Goal: Use online tool/utility

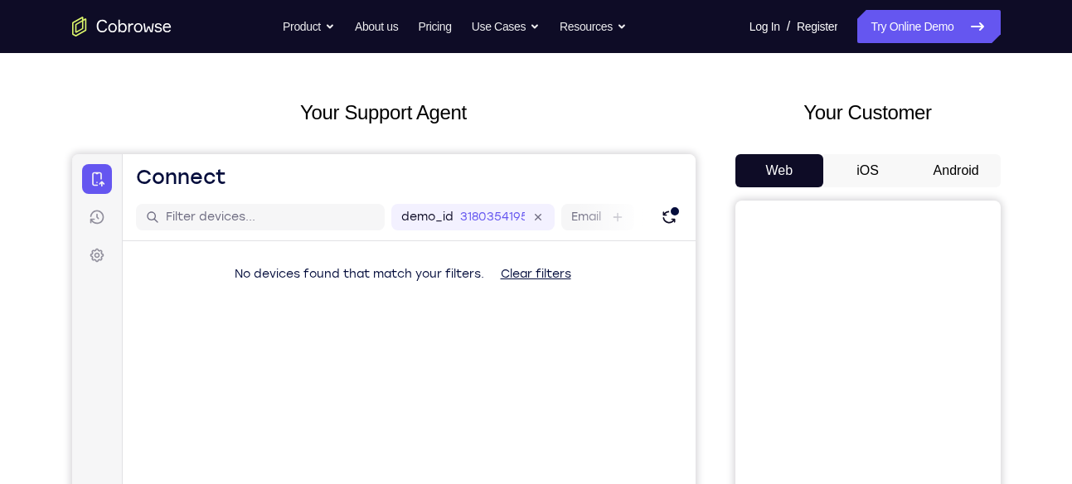
scroll to position [56, 0]
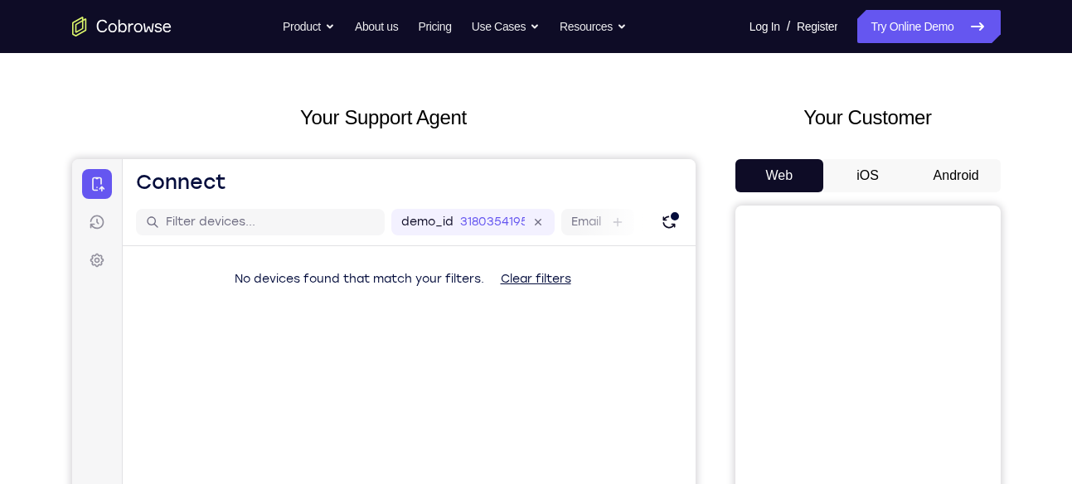
click at [944, 168] on button "Android" at bounding box center [956, 175] width 89 height 33
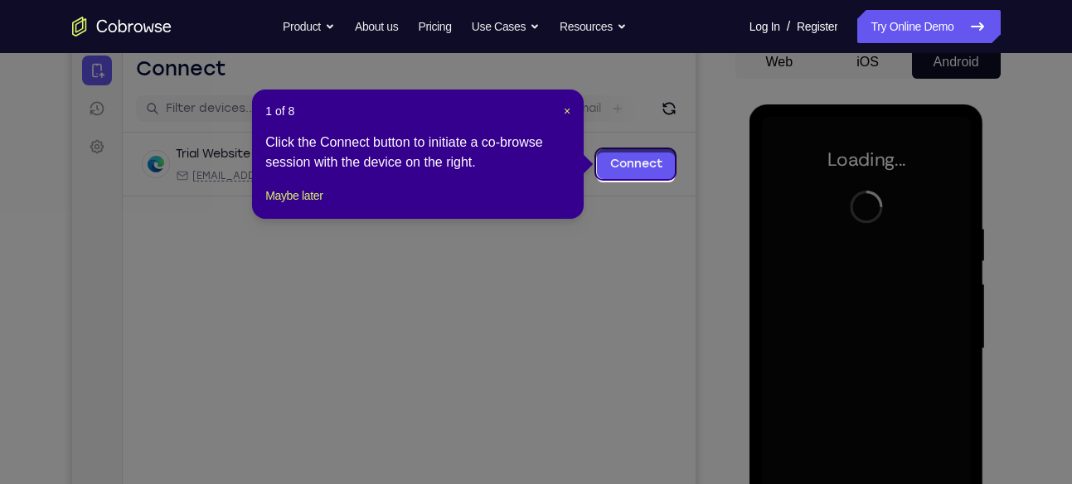
scroll to position [167, 0]
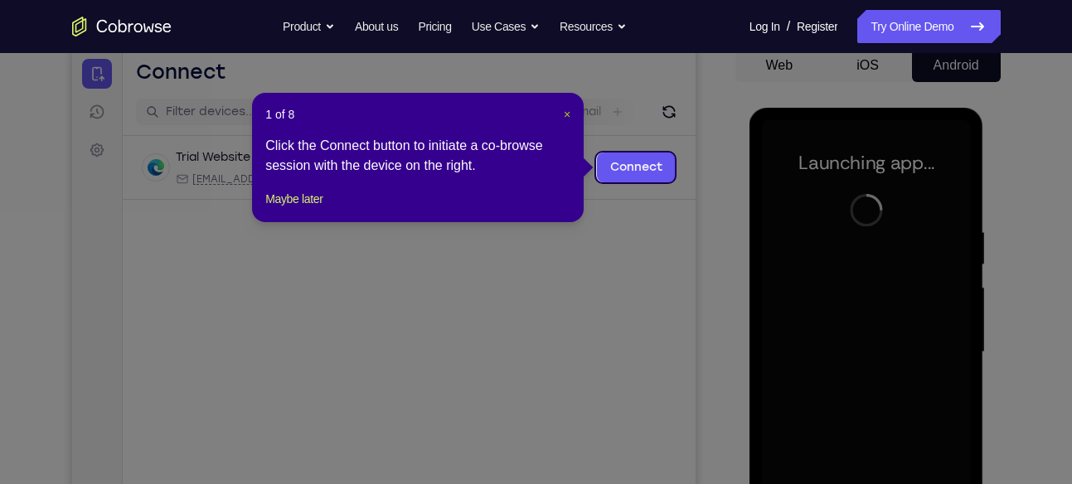
click at [568, 109] on span "×" at bounding box center [567, 114] width 7 height 13
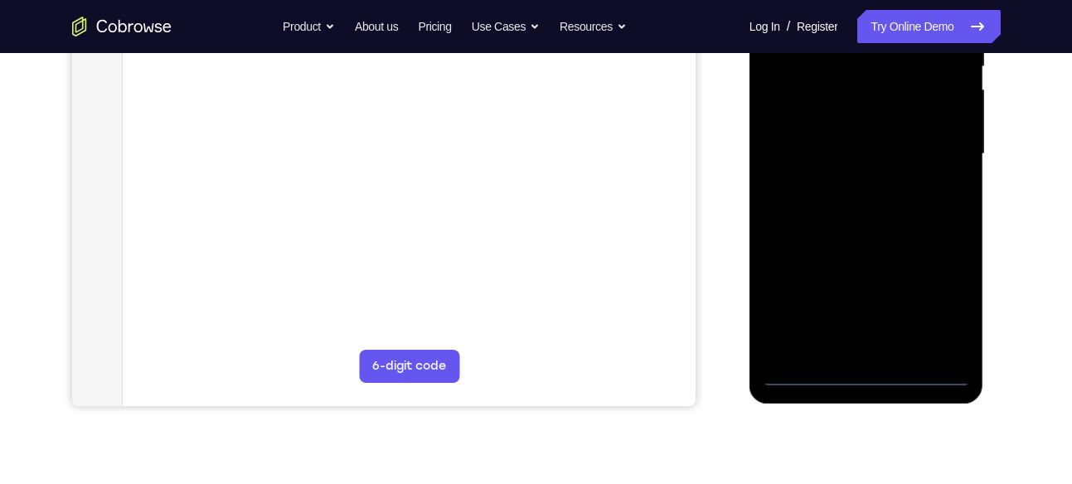
scroll to position [366, 0]
click at [874, 377] on div at bounding box center [866, 153] width 209 height 464
click at [950, 301] on div at bounding box center [866, 153] width 209 height 464
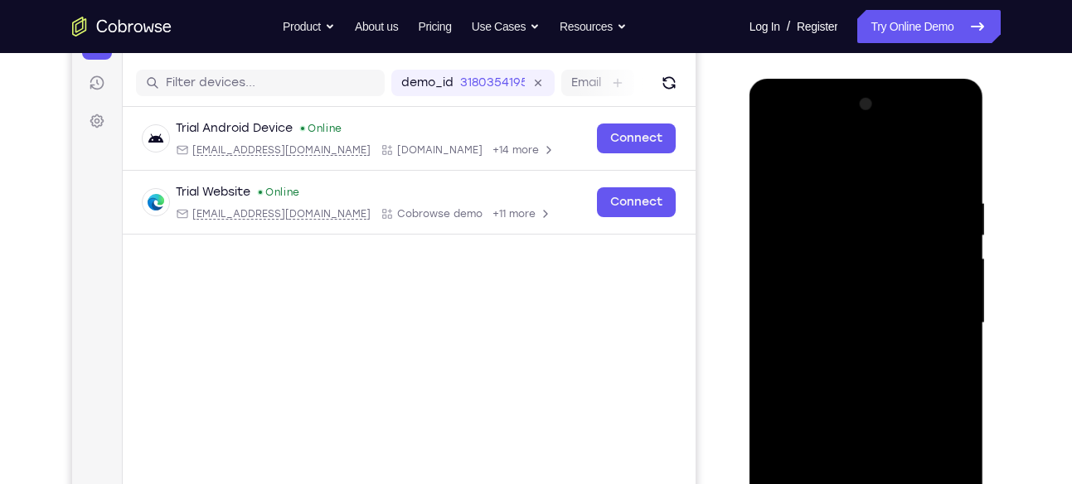
scroll to position [193, 0]
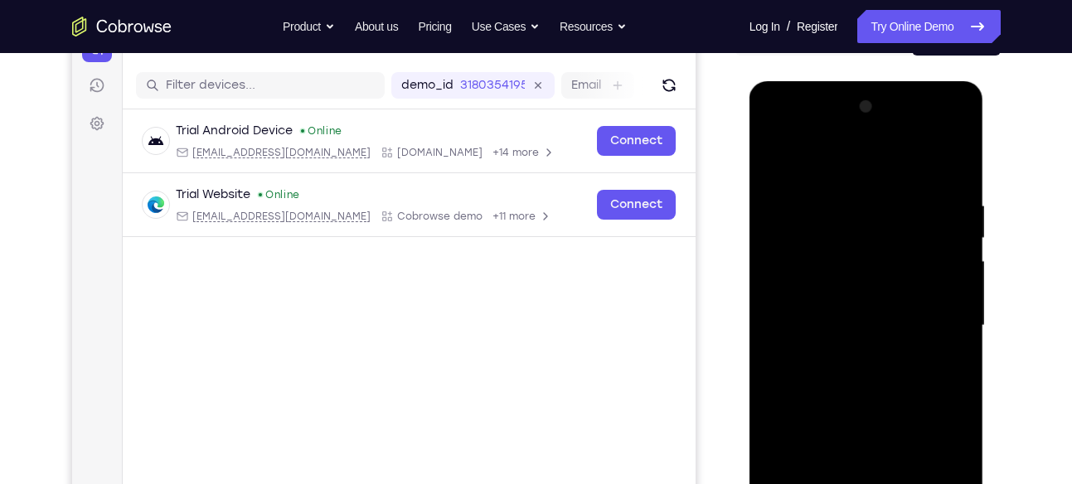
click at [874, 166] on div at bounding box center [866, 326] width 209 height 464
click at [934, 316] on div at bounding box center [866, 326] width 209 height 464
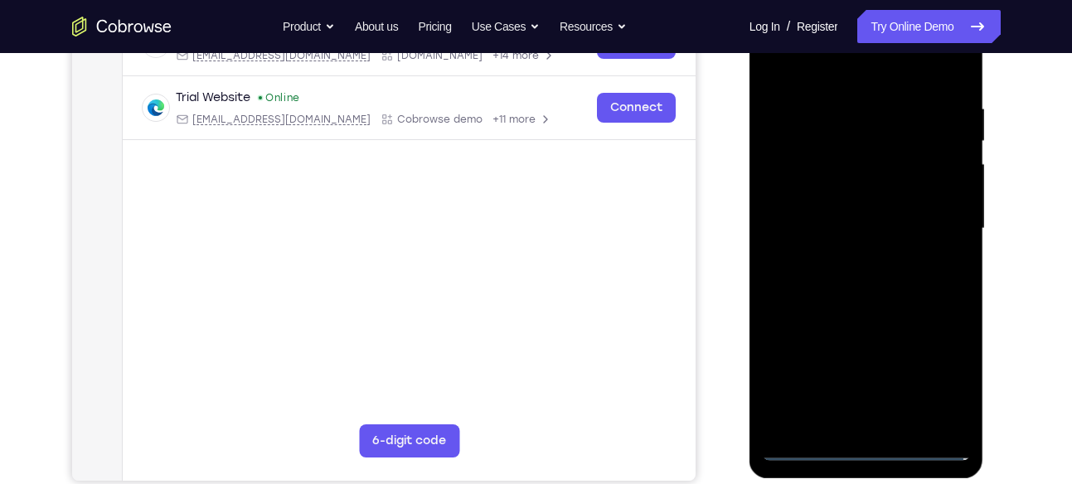
scroll to position [291, 0]
click at [845, 260] on div at bounding box center [866, 228] width 209 height 464
click at [868, 214] on div at bounding box center [866, 228] width 209 height 464
click at [868, 199] on div at bounding box center [866, 228] width 209 height 464
click at [857, 228] on div at bounding box center [866, 228] width 209 height 464
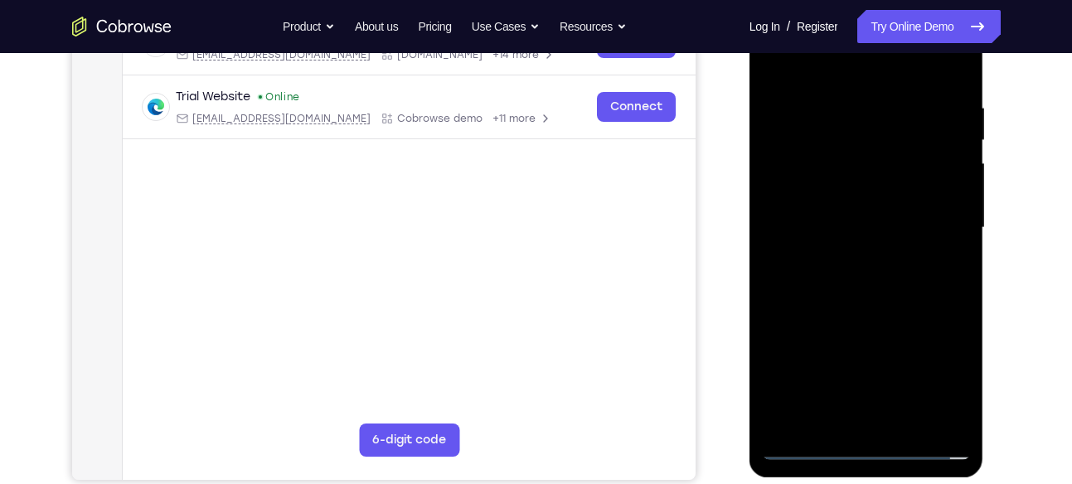
click at [845, 289] on div at bounding box center [866, 228] width 209 height 464
click at [858, 273] on div at bounding box center [866, 228] width 209 height 464
click at [865, 273] on div at bounding box center [866, 228] width 209 height 464
click at [949, 252] on div at bounding box center [866, 228] width 209 height 464
click at [796, 195] on div at bounding box center [866, 228] width 209 height 464
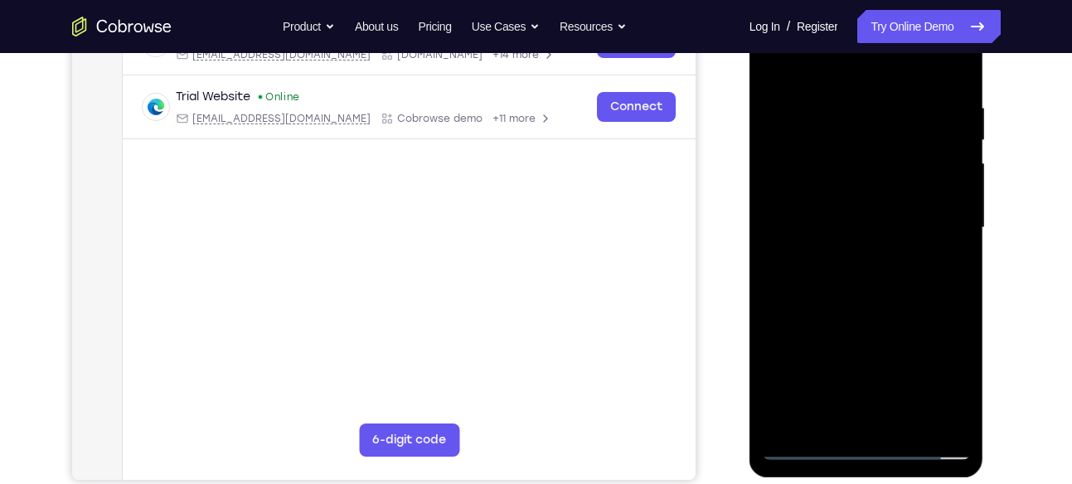
click at [868, 192] on div at bounding box center [866, 228] width 209 height 464
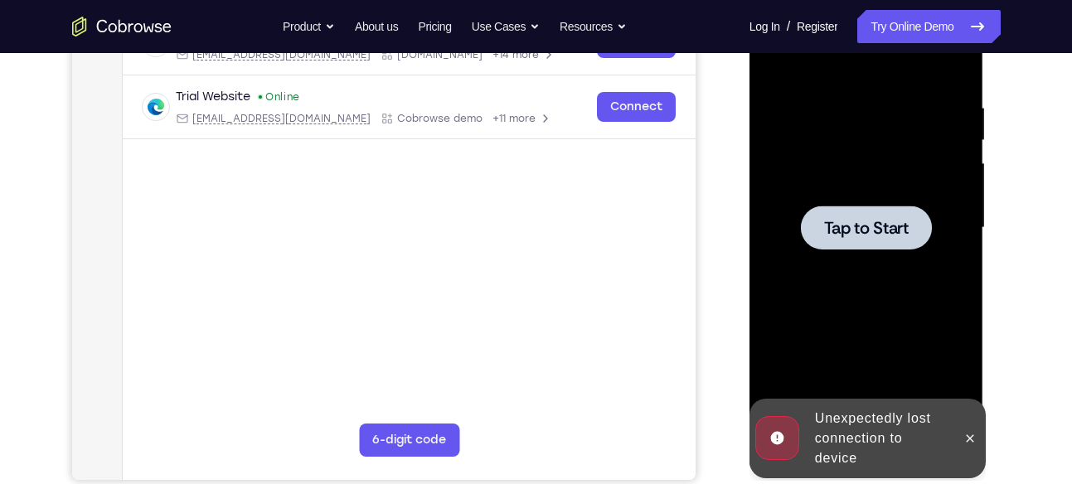
click at [877, 232] on span "Tap to Start" at bounding box center [866, 228] width 85 height 17
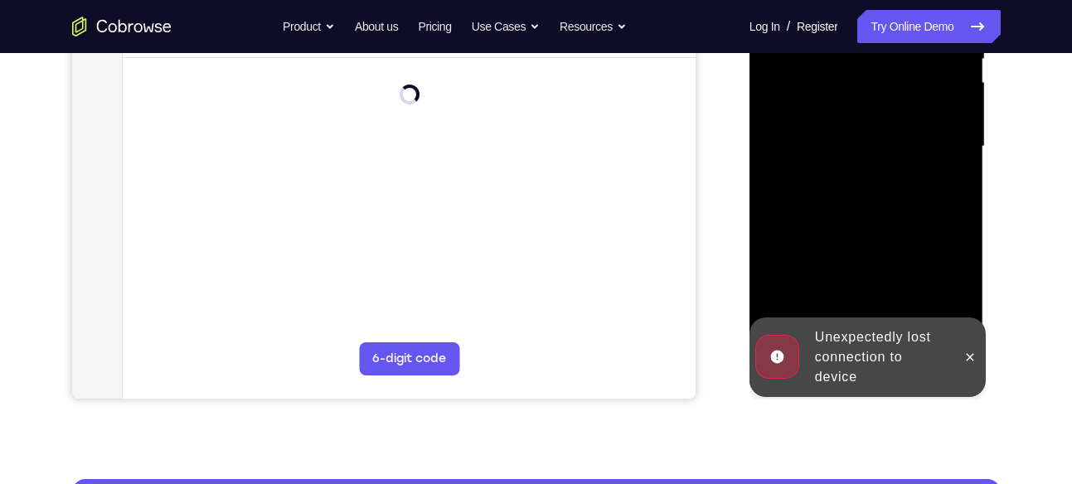
scroll to position [382, 0]
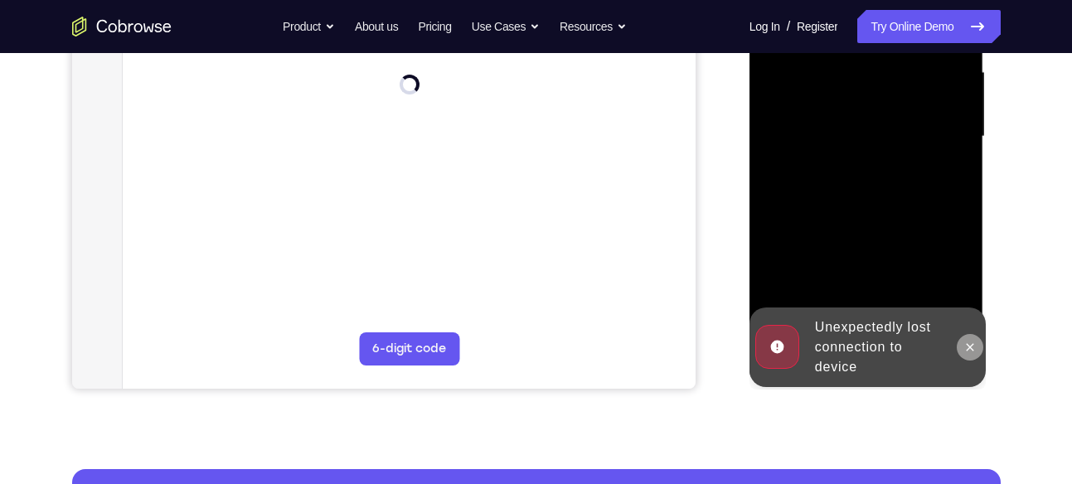
click at [966, 348] on icon at bounding box center [970, 347] width 13 height 13
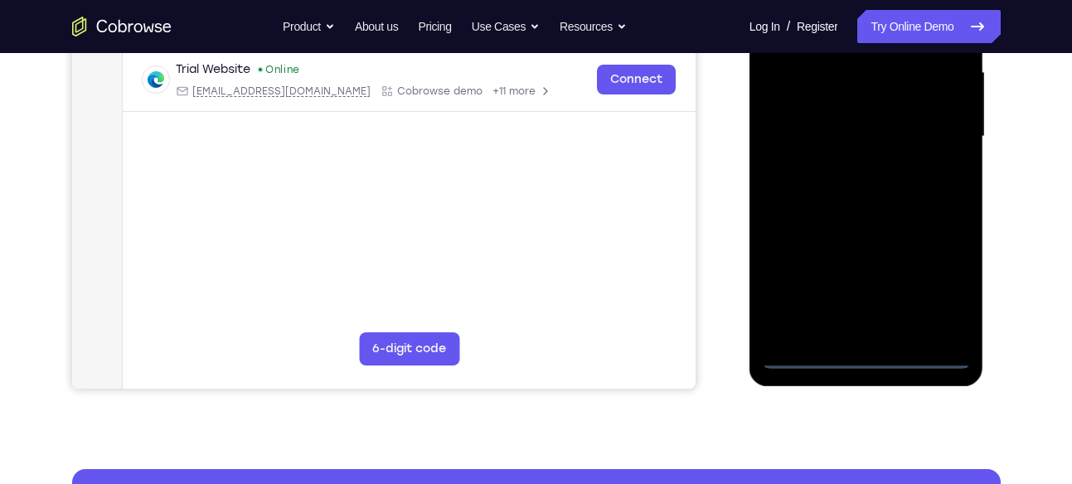
click at [855, 352] on div at bounding box center [866, 137] width 209 height 464
click at [939, 285] on div at bounding box center [866, 137] width 209 height 464
click at [856, 356] on div at bounding box center [866, 137] width 209 height 464
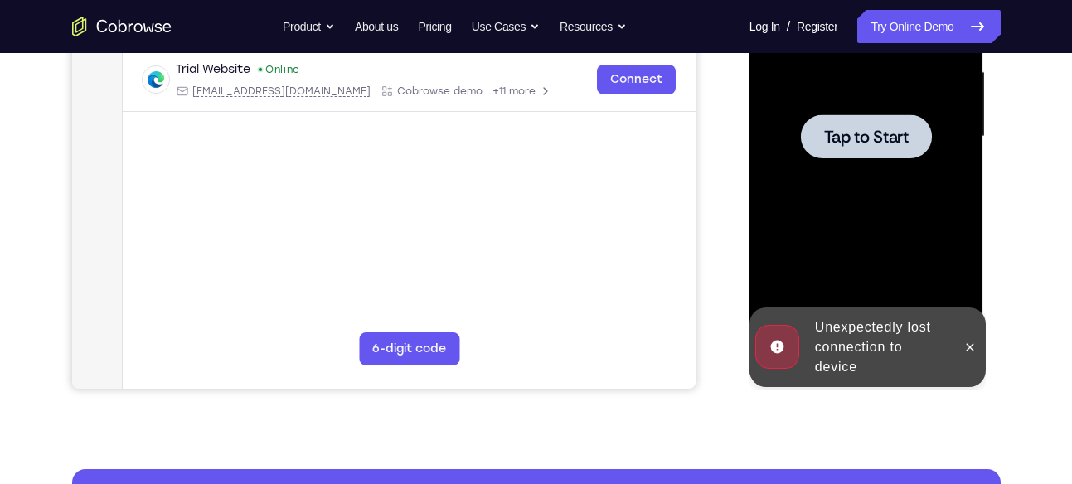
click at [879, 241] on div at bounding box center [866, 137] width 209 height 464
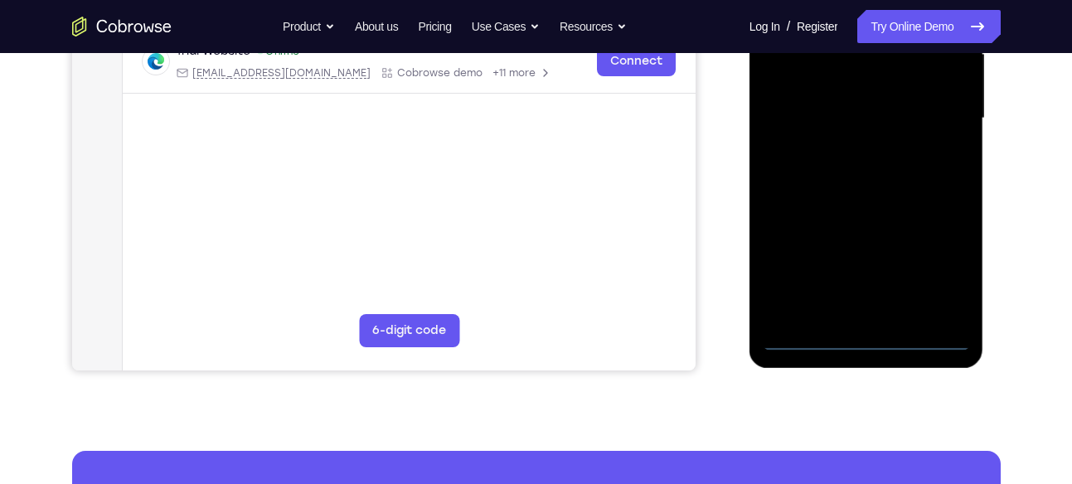
scroll to position [401, 0]
click at [867, 338] on div at bounding box center [866, 118] width 209 height 464
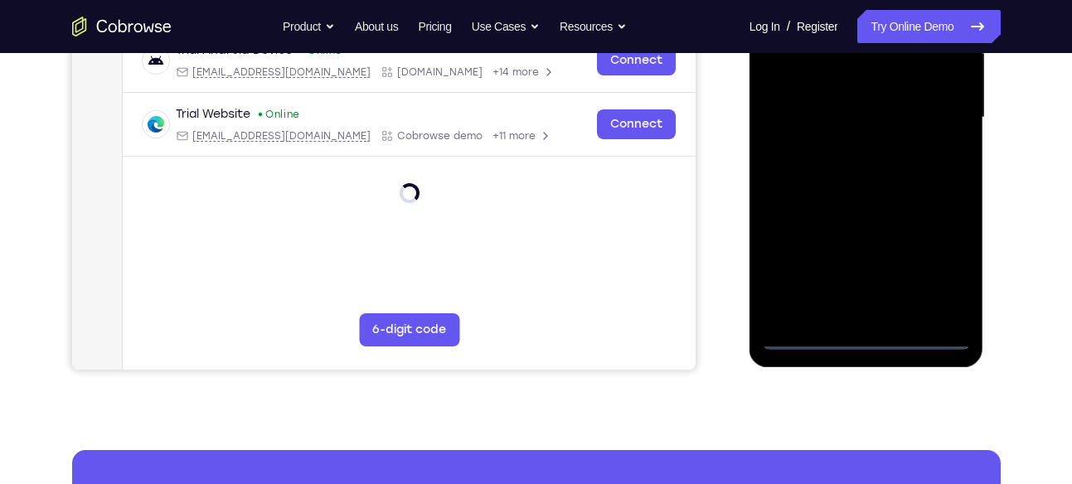
click at [940, 263] on div at bounding box center [866, 118] width 209 height 464
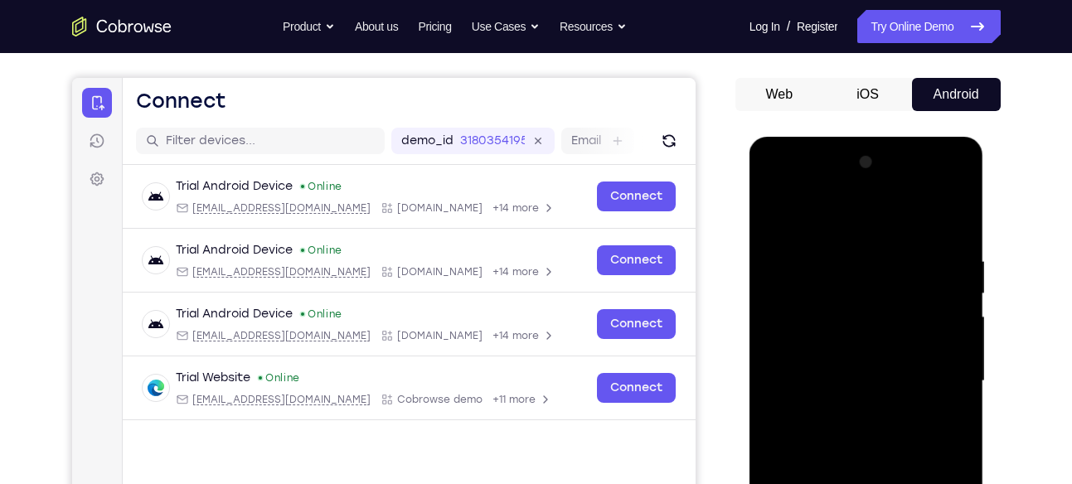
scroll to position [137, 0]
click at [887, 213] on div at bounding box center [866, 382] width 209 height 464
click at [943, 375] on div at bounding box center [866, 382] width 209 height 464
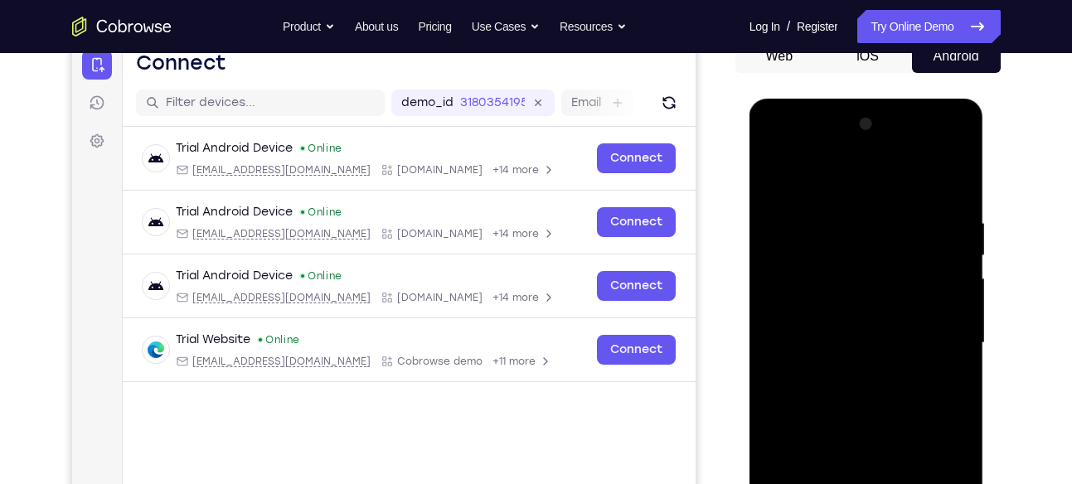
scroll to position [178, 0]
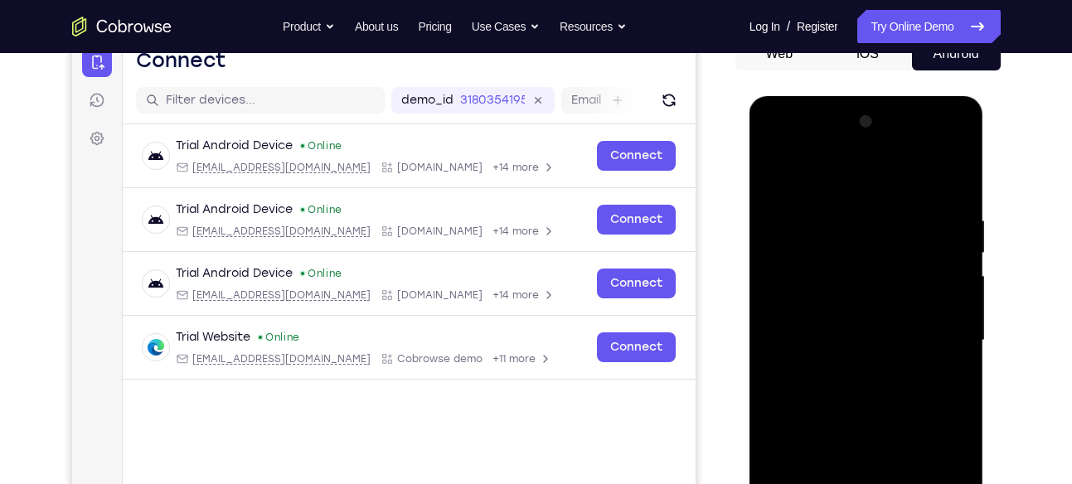
click at [843, 372] on div at bounding box center [866, 341] width 209 height 464
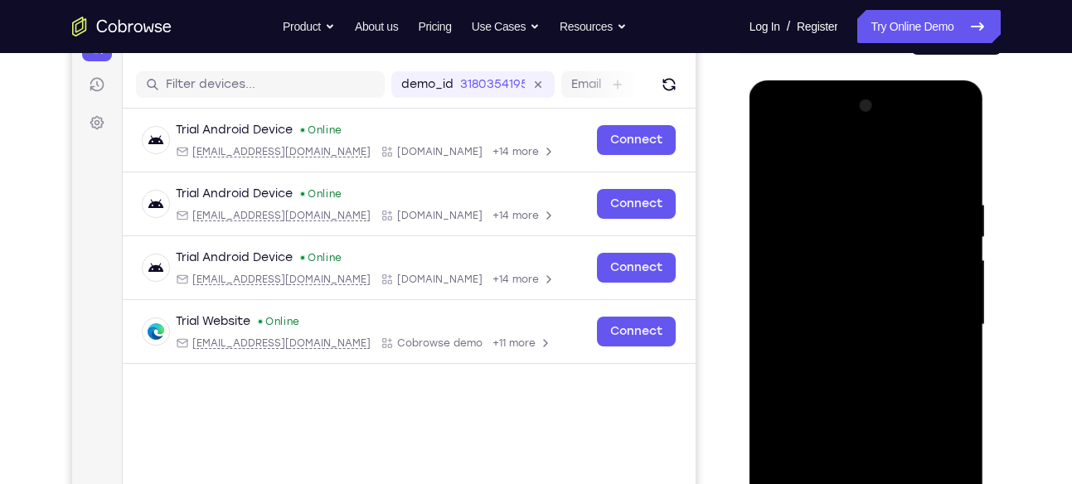
scroll to position [198, 0]
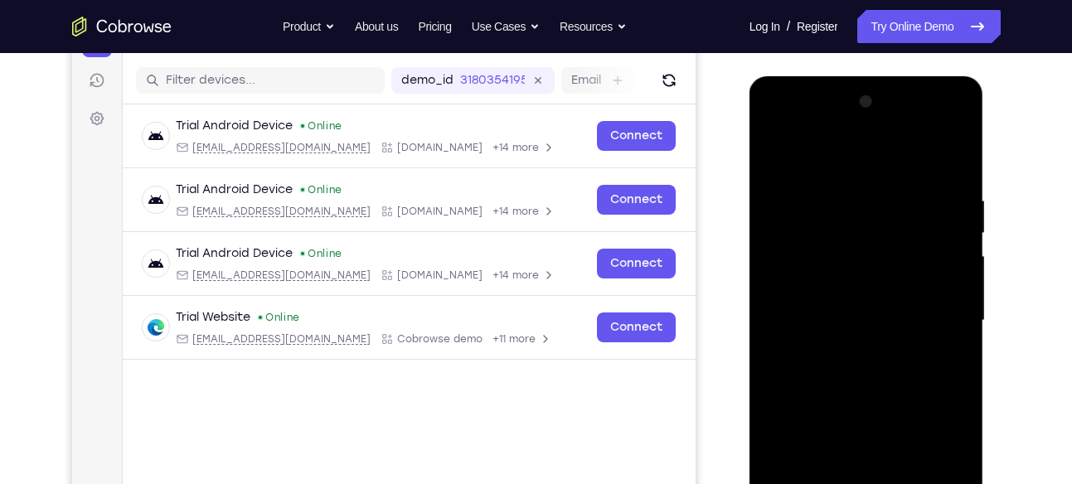
click at [830, 296] on div at bounding box center [866, 321] width 209 height 464
click at [829, 289] on div at bounding box center [866, 321] width 209 height 464
click at [823, 318] on div at bounding box center [866, 321] width 209 height 464
click at [840, 385] on div at bounding box center [866, 321] width 209 height 464
click at [863, 370] on div at bounding box center [866, 321] width 209 height 464
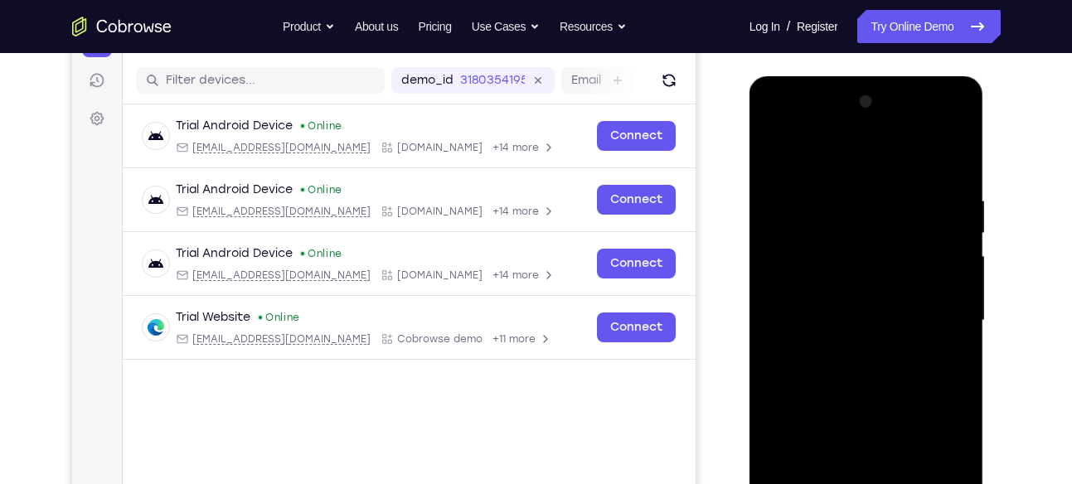
click at [863, 370] on div at bounding box center [866, 321] width 209 height 464
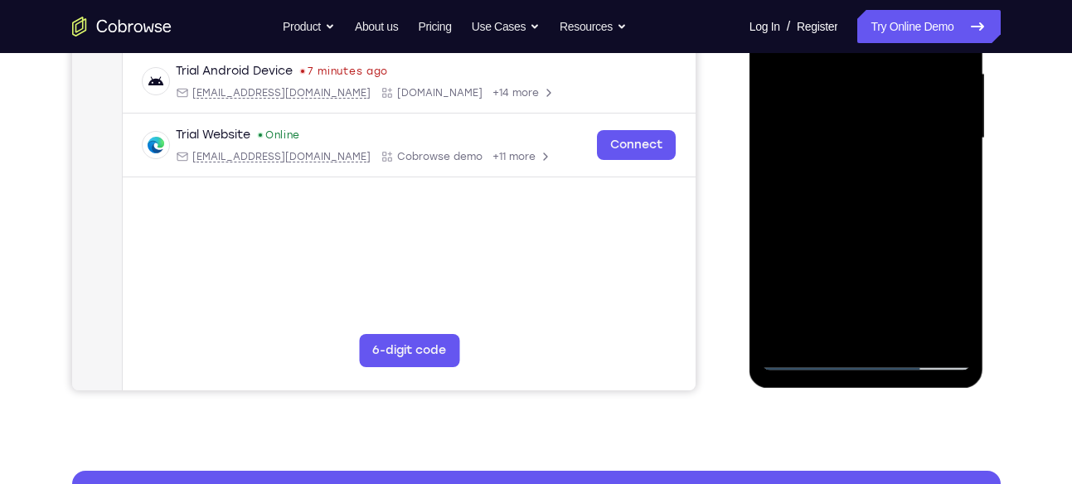
scroll to position [382, 0]
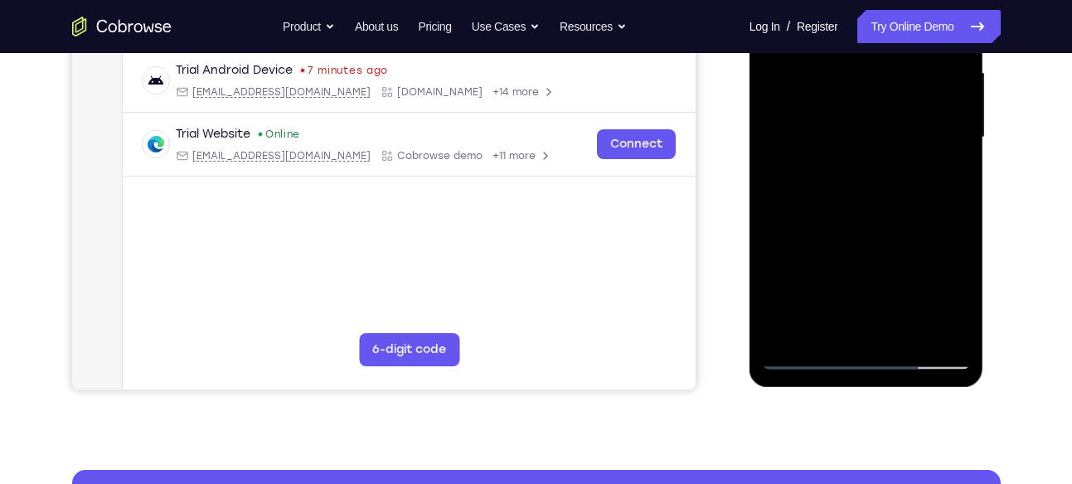
click at [900, 214] on div at bounding box center [866, 137] width 209 height 464
click at [906, 328] on div at bounding box center [866, 137] width 209 height 464
click at [871, 220] on div at bounding box center [866, 137] width 209 height 464
click at [867, 113] on div at bounding box center [866, 137] width 209 height 464
click at [824, 323] on div at bounding box center [866, 137] width 209 height 464
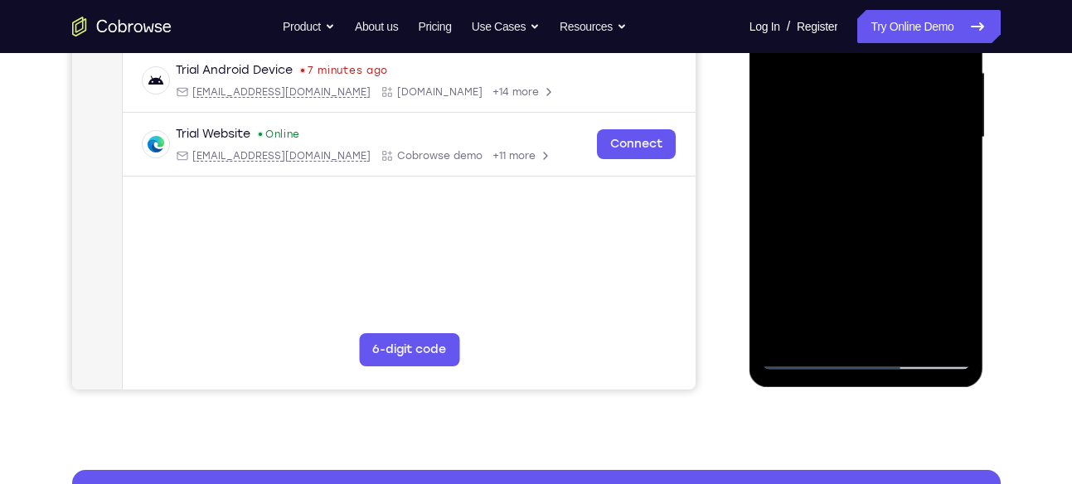
click at [944, 179] on div at bounding box center [866, 137] width 209 height 464
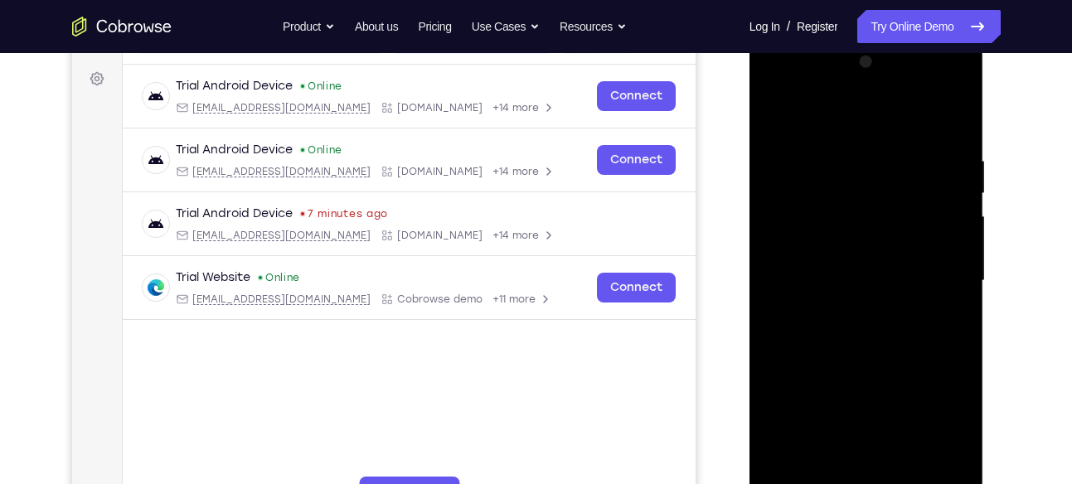
scroll to position [237, 0]
click at [774, 119] on div at bounding box center [866, 282] width 209 height 464
click at [960, 115] on div at bounding box center [866, 282] width 209 height 464
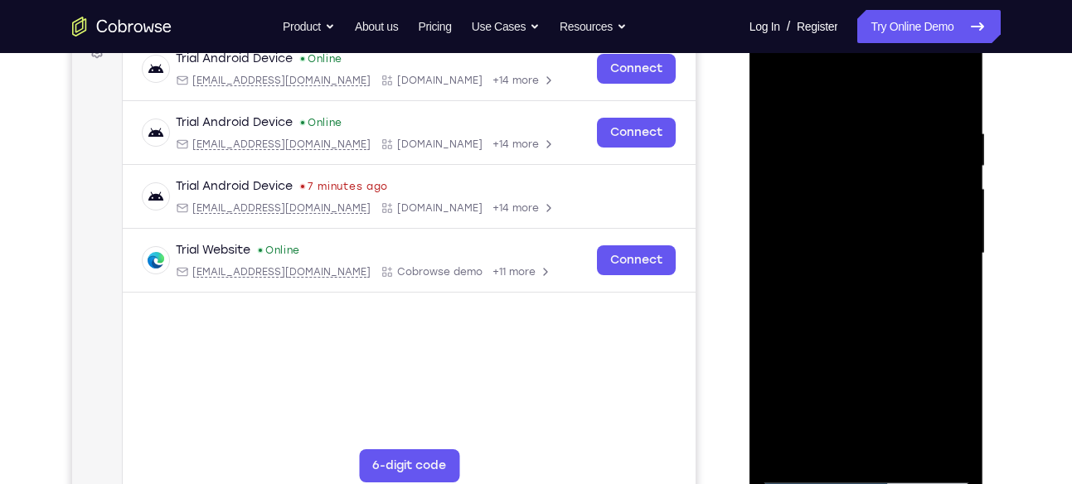
scroll to position [268, 0]
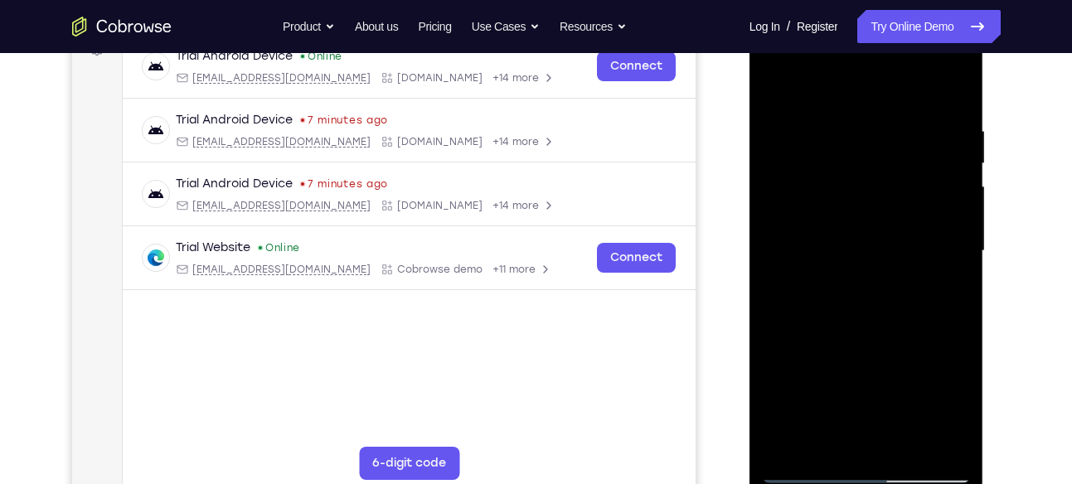
click at [949, 123] on div at bounding box center [866, 251] width 209 height 464
click at [913, 112] on div at bounding box center [866, 251] width 209 height 464
click at [808, 472] on div at bounding box center [866, 251] width 209 height 464
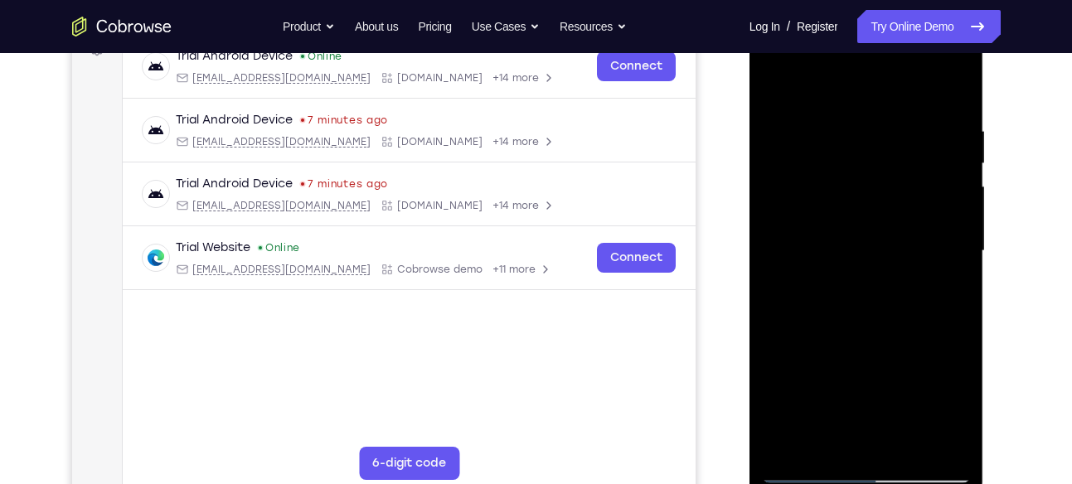
click at [780, 83] on div at bounding box center [866, 251] width 209 height 464
click at [827, 168] on div at bounding box center [866, 251] width 209 height 464
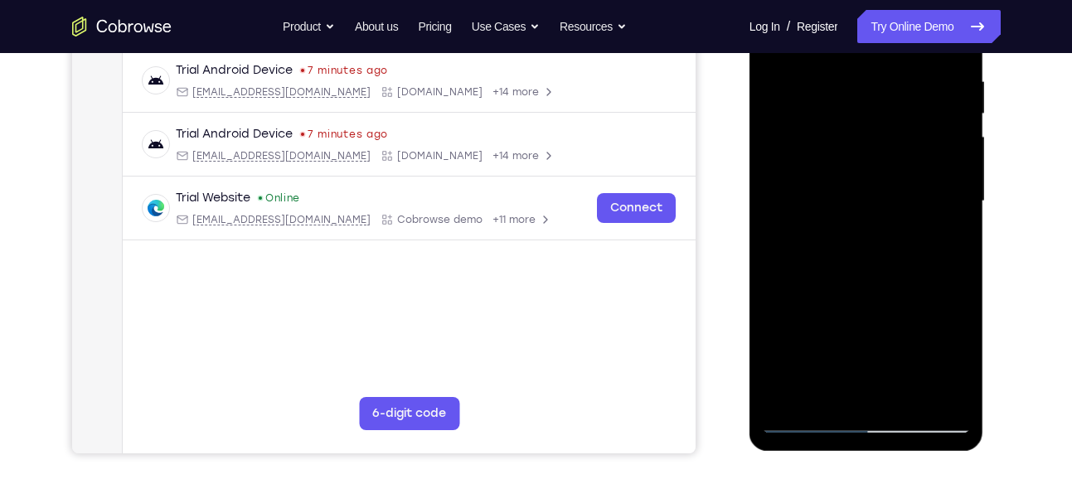
scroll to position [320, 0]
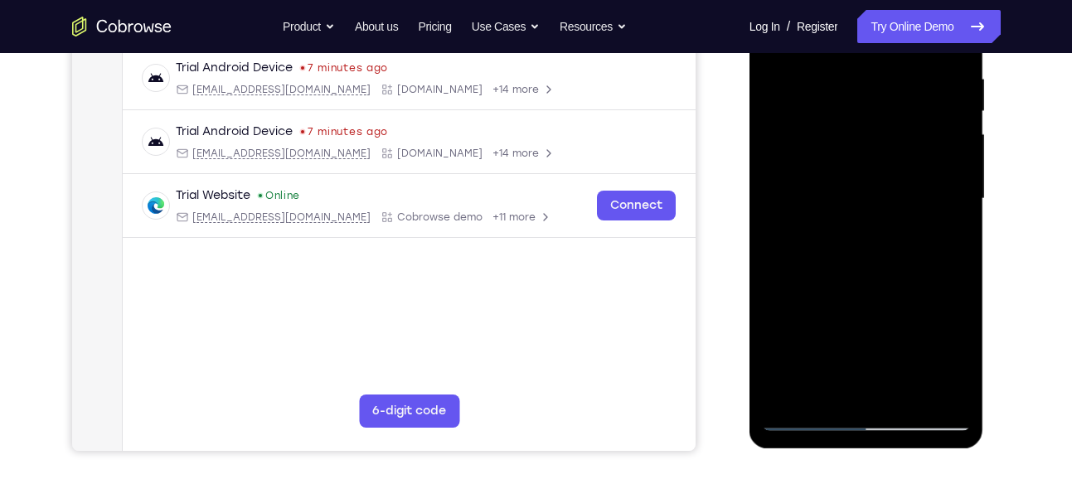
click at [863, 164] on div at bounding box center [866, 199] width 209 height 464
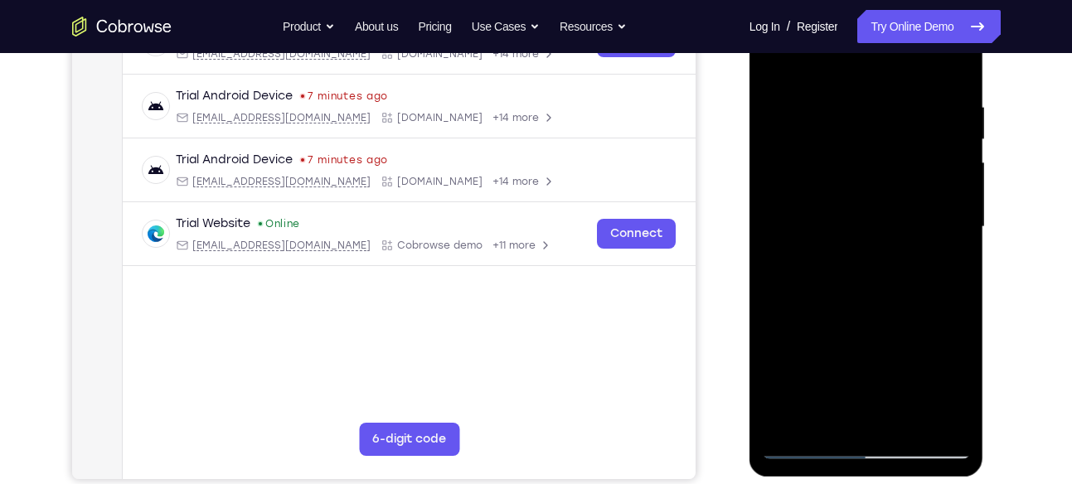
scroll to position [289, 0]
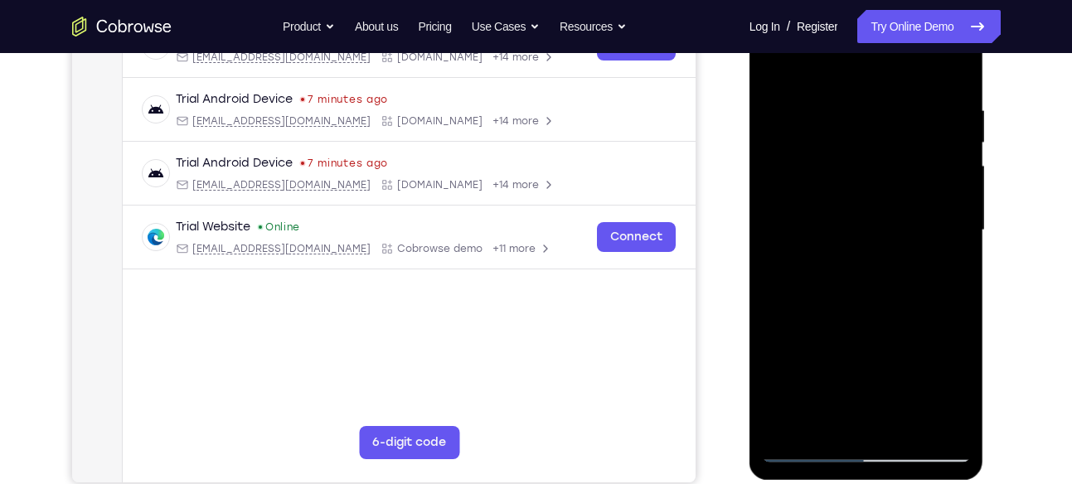
click at [848, 117] on div at bounding box center [866, 230] width 209 height 464
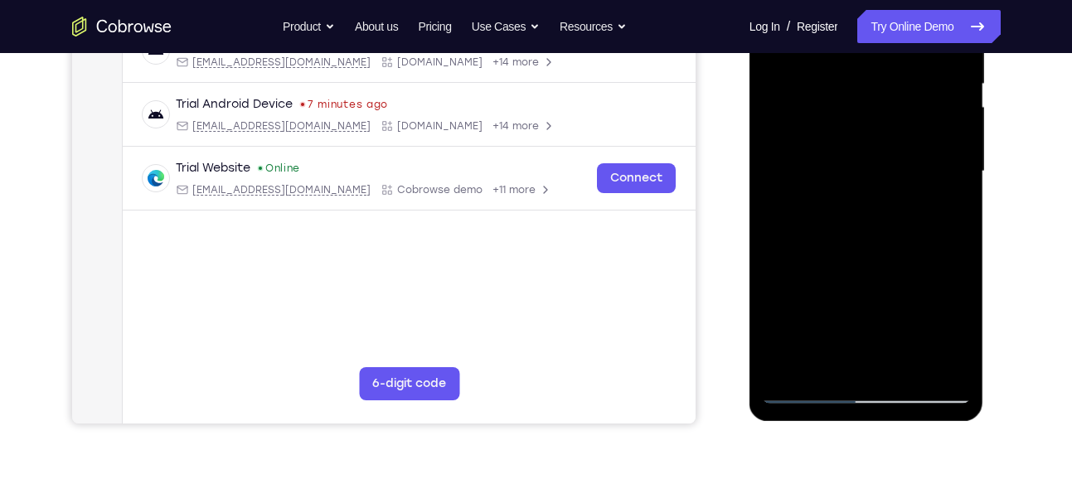
scroll to position [348, 0]
drag, startPoint x: 866, startPoint y: 289, endPoint x: 887, endPoint y: 130, distance: 159.8
click at [887, 130] on div at bounding box center [866, 171] width 209 height 464
drag, startPoint x: 927, startPoint y: 291, endPoint x: 931, endPoint y: 266, distance: 25.2
click at [931, 266] on div at bounding box center [866, 171] width 209 height 464
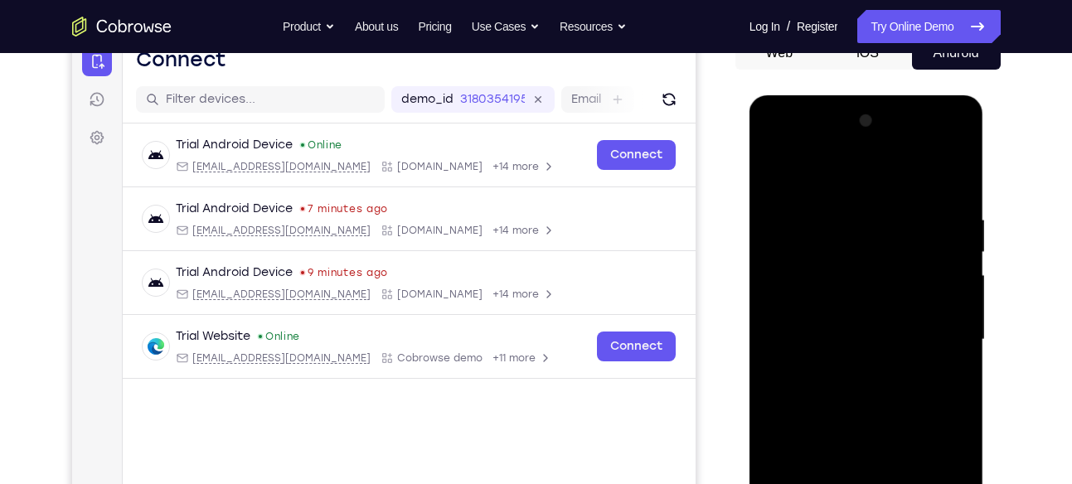
scroll to position [178, 0]
click at [775, 171] on div at bounding box center [866, 341] width 209 height 464
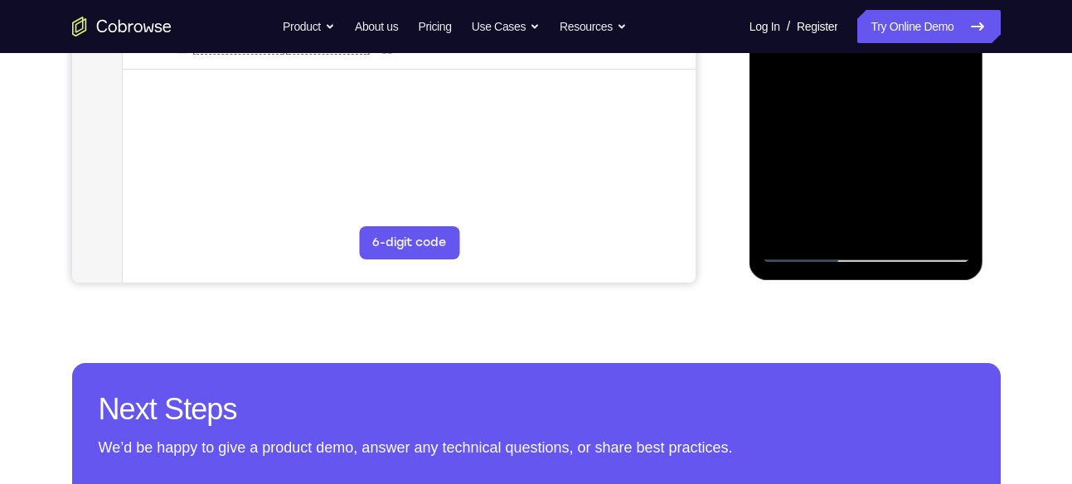
scroll to position [505, 0]
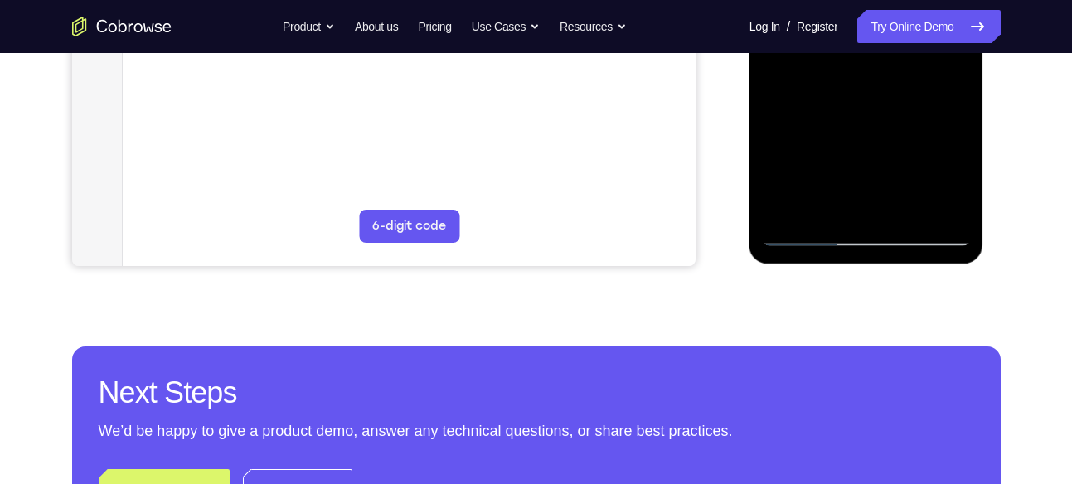
click at [785, 207] on div at bounding box center [866, 14] width 209 height 464
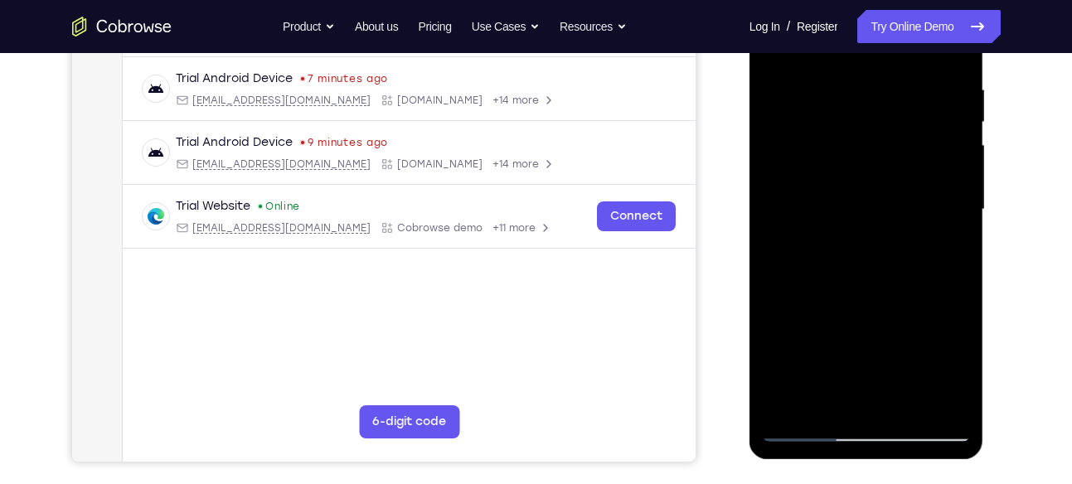
scroll to position [297, 0]
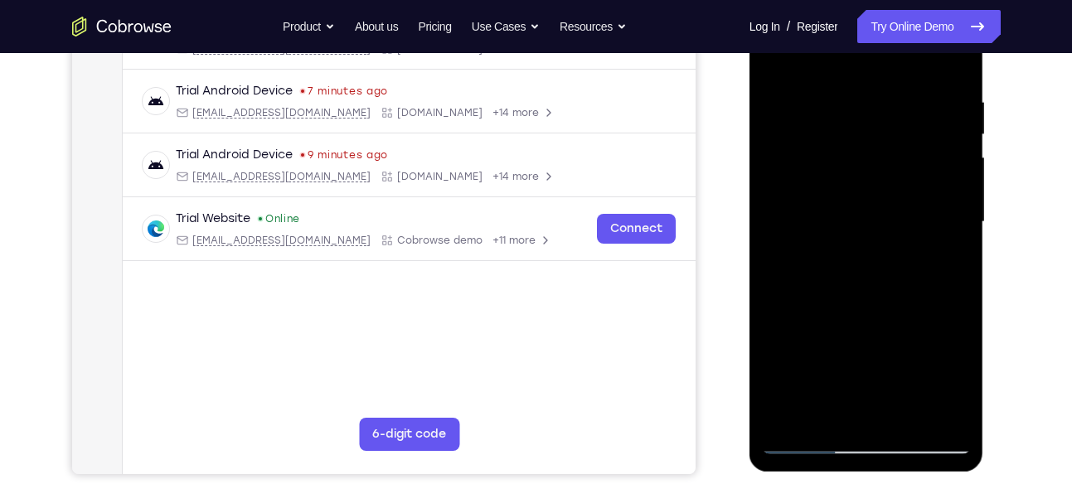
click at [942, 90] on div at bounding box center [866, 222] width 209 height 464
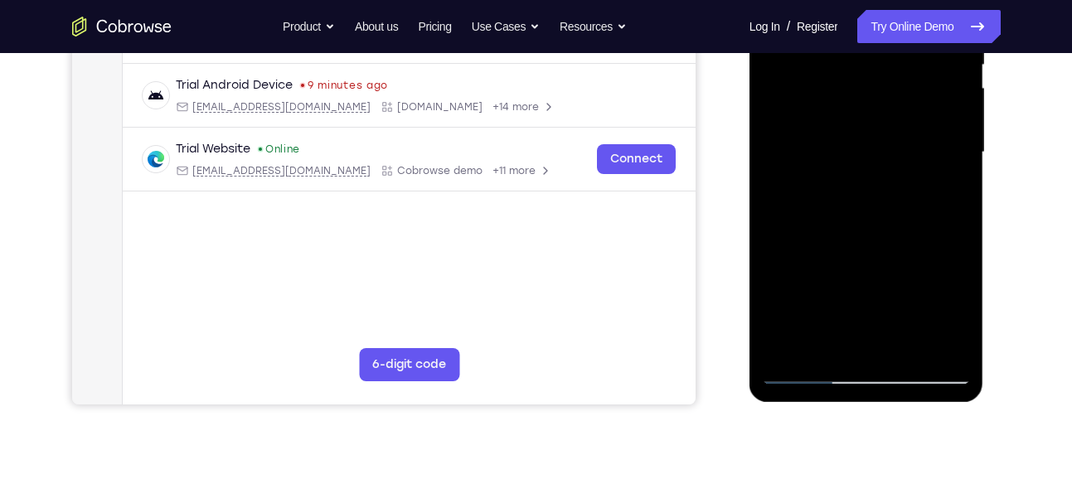
scroll to position [308, 0]
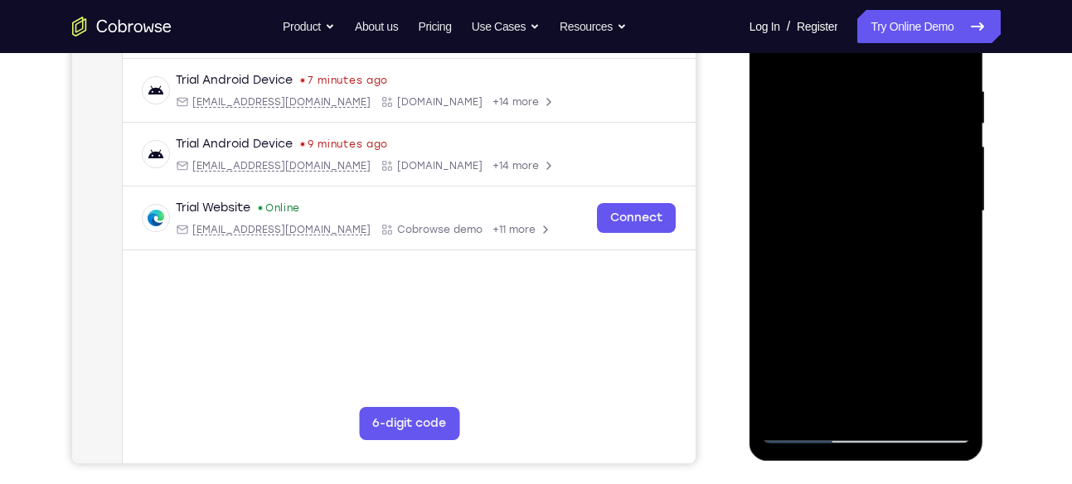
click at [942, 90] on div at bounding box center [866, 211] width 209 height 464
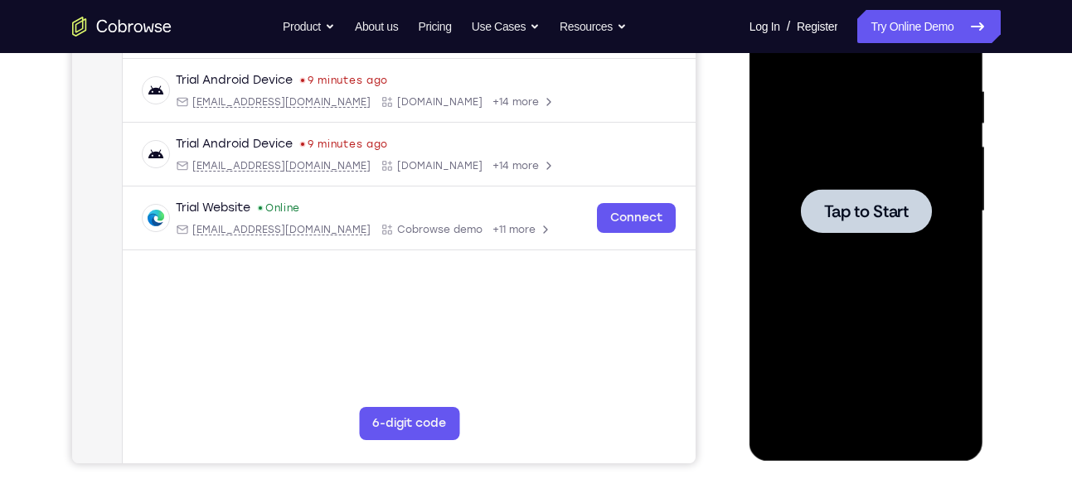
click at [866, 184] on div at bounding box center [866, 211] width 209 height 464
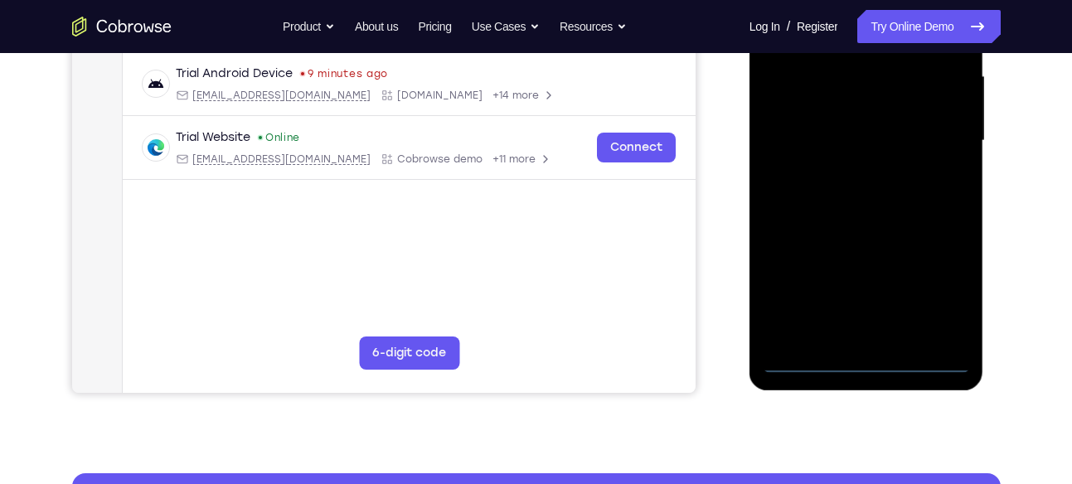
scroll to position [379, 0]
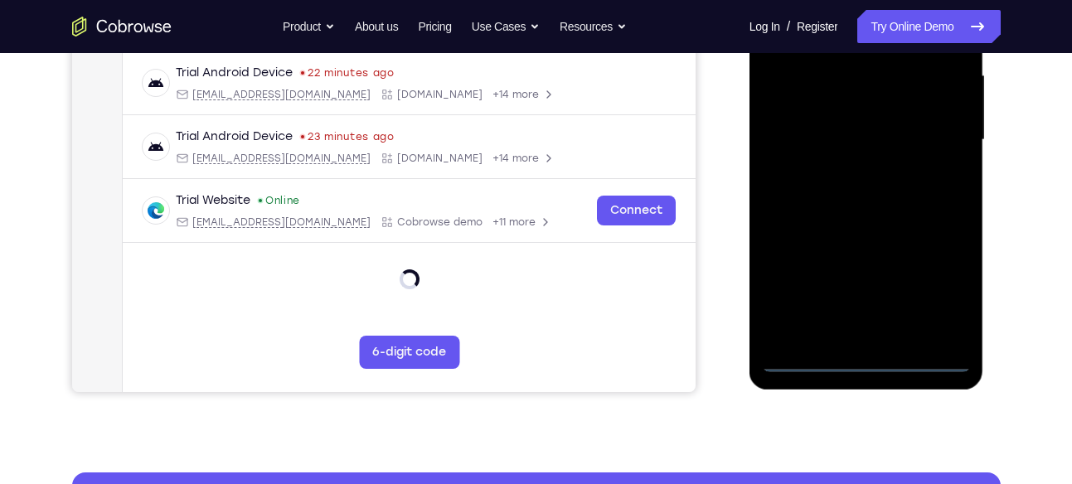
click at [872, 356] on div at bounding box center [866, 140] width 209 height 464
click at [940, 300] on div at bounding box center [866, 140] width 209 height 464
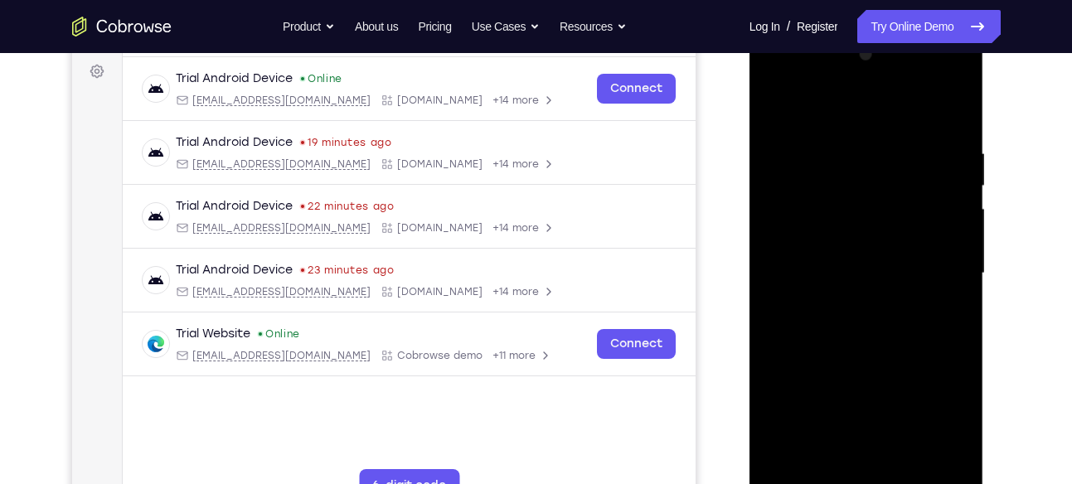
scroll to position [243, 0]
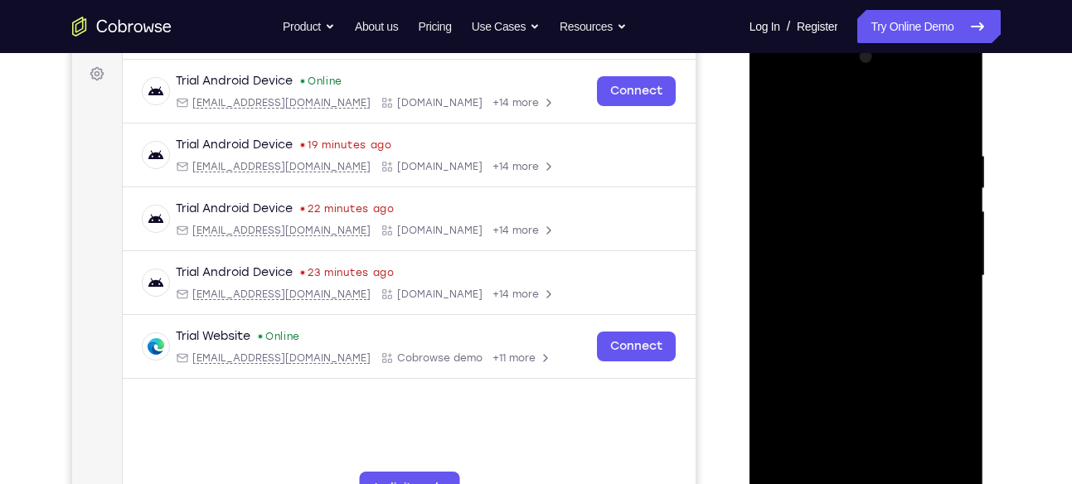
click at [881, 118] on div at bounding box center [866, 276] width 209 height 464
click at [928, 268] on div at bounding box center [866, 276] width 209 height 464
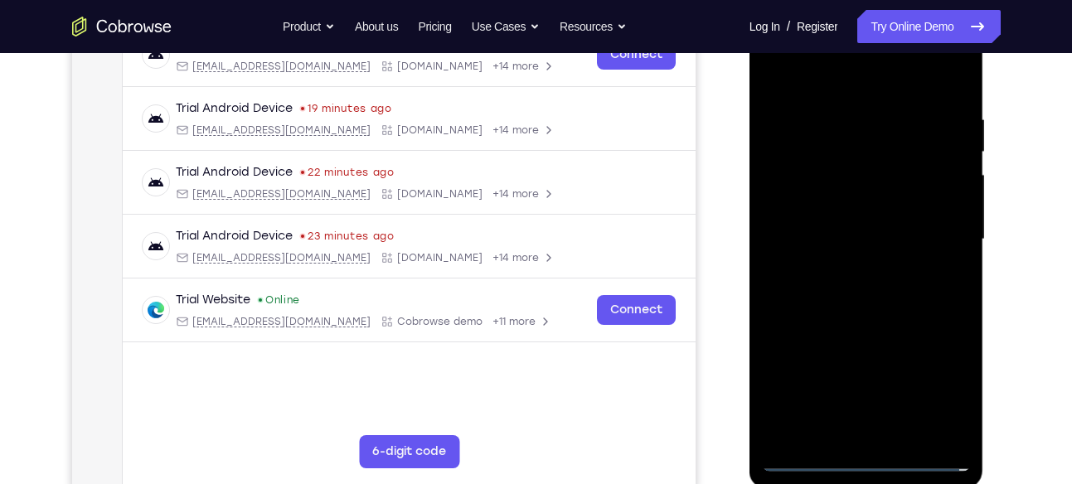
click at [853, 266] on div at bounding box center [866, 239] width 209 height 464
click at [848, 224] on div at bounding box center [866, 239] width 209 height 464
click at [858, 213] on div at bounding box center [866, 239] width 209 height 464
click at [853, 236] on div at bounding box center [866, 239] width 209 height 464
click at [848, 290] on div at bounding box center [866, 239] width 209 height 464
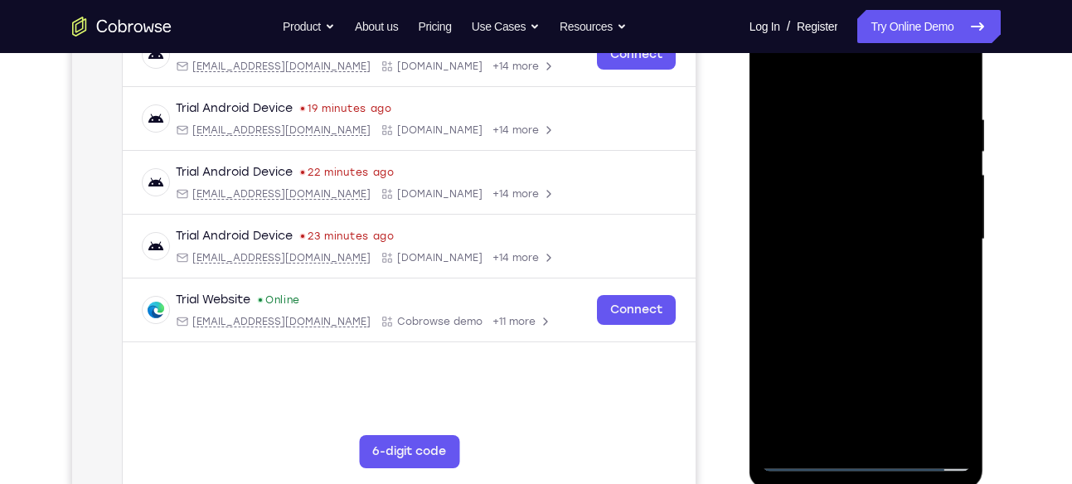
click at [848, 290] on div at bounding box center [866, 239] width 209 height 464
click at [934, 313] on div at bounding box center [866, 239] width 209 height 464
click at [904, 434] on div at bounding box center [866, 239] width 209 height 464
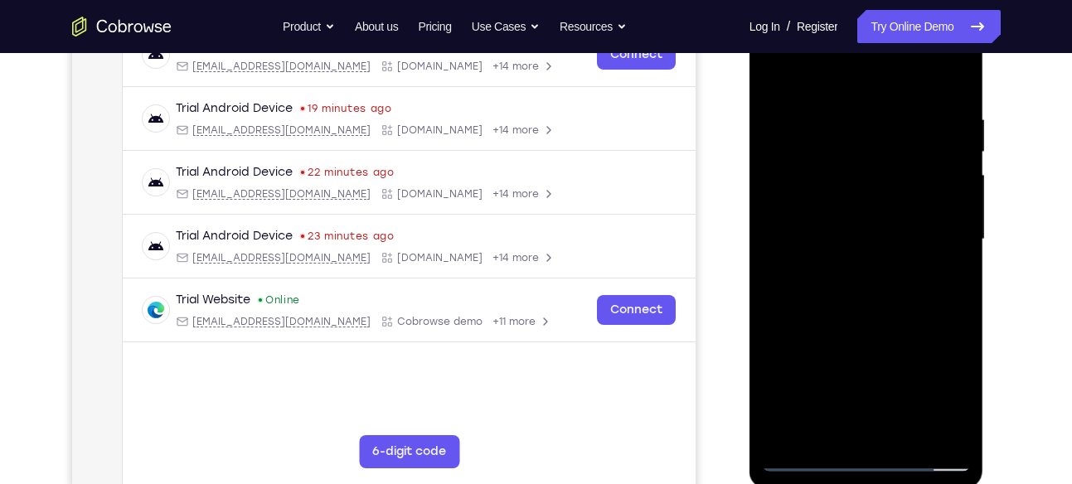
click at [863, 331] on div at bounding box center [866, 239] width 209 height 464
click at [843, 100] on div at bounding box center [866, 239] width 209 height 464
click at [779, 73] on div at bounding box center [866, 239] width 209 height 464
click at [835, 430] on div at bounding box center [866, 239] width 209 height 464
click at [870, 75] on div at bounding box center [866, 239] width 209 height 464
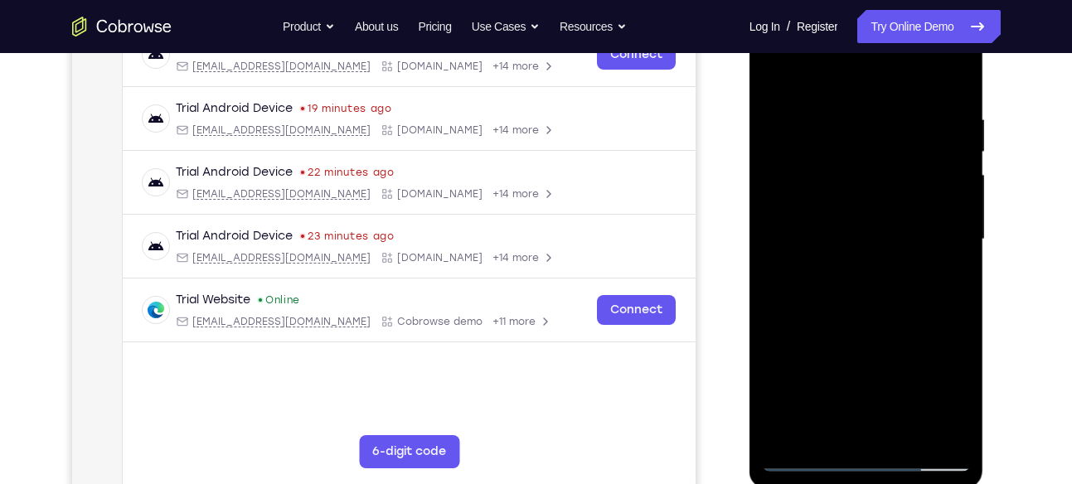
click at [877, 104] on div at bounding box center [866, 239] width 209 height 464
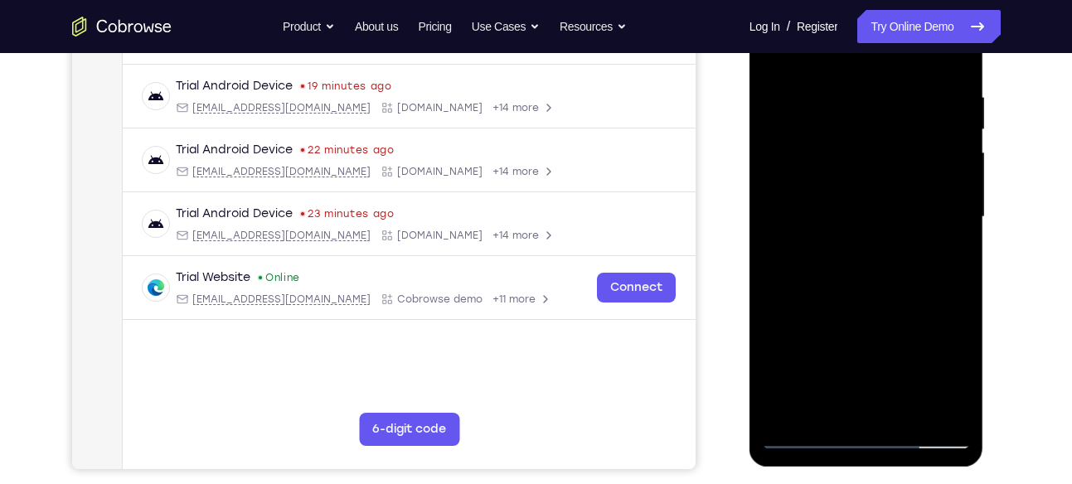
scroll to position [304, 0]
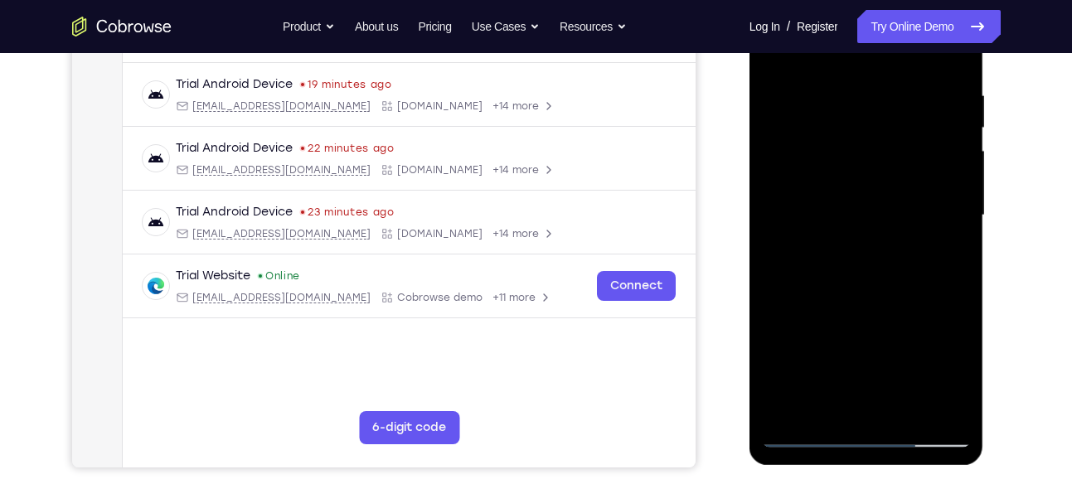
click at [809, 291] on div at bounding box center [866, 215] width 209 height 464
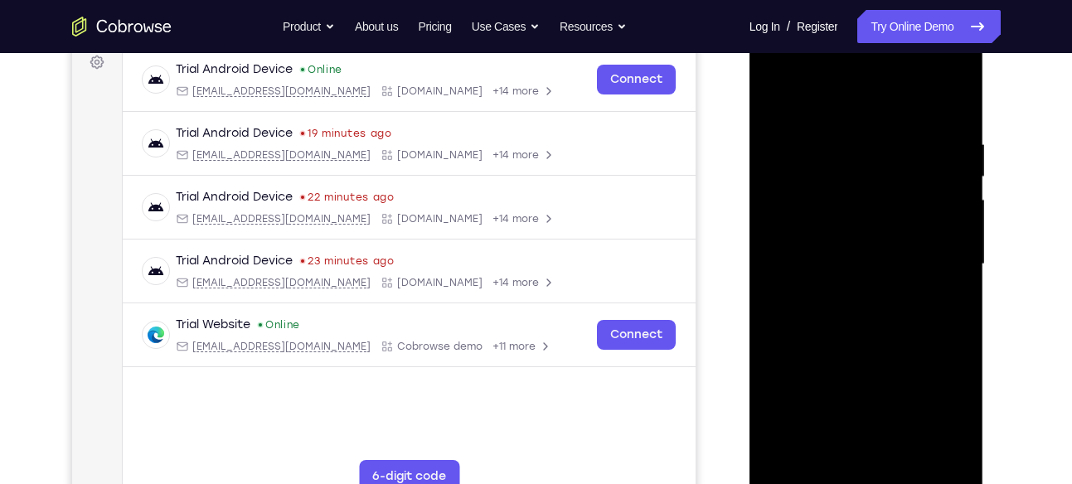
scroll to position [253, 0]
click at [777, 99] on div at bounding box center [866, 266] width 209 height 464
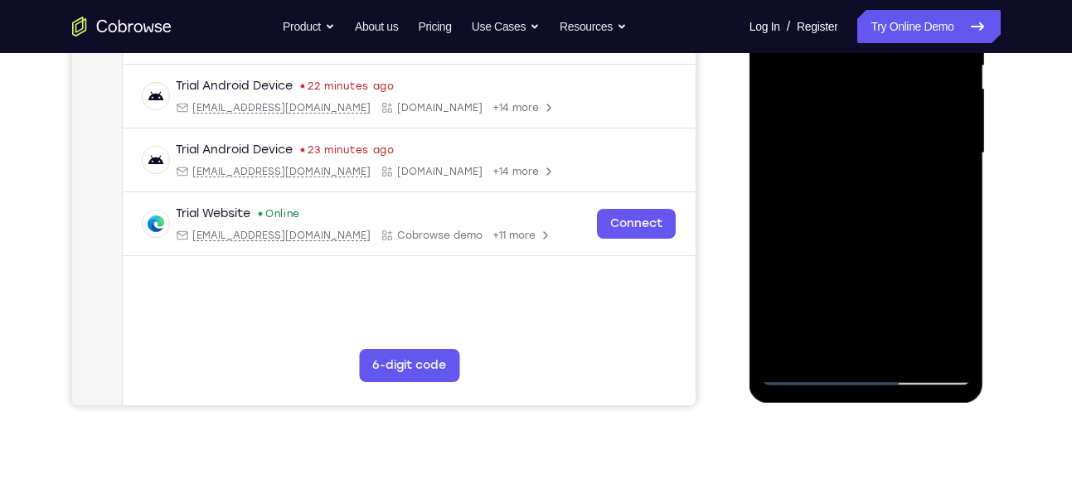
scroll to position [372, 0]
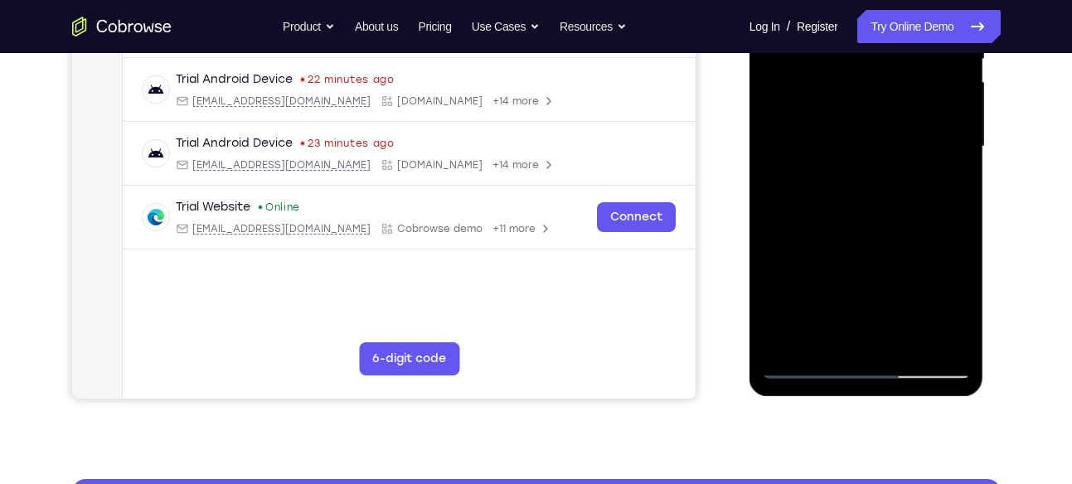
click at [921, 233] on div at bounding box center [866, 147] width 209 height 464
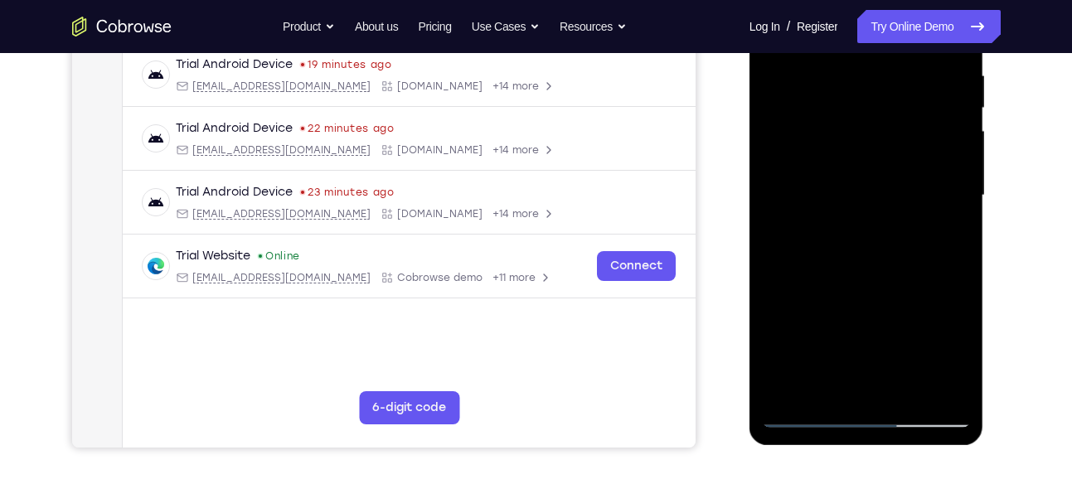
scroll to position [321, 0]
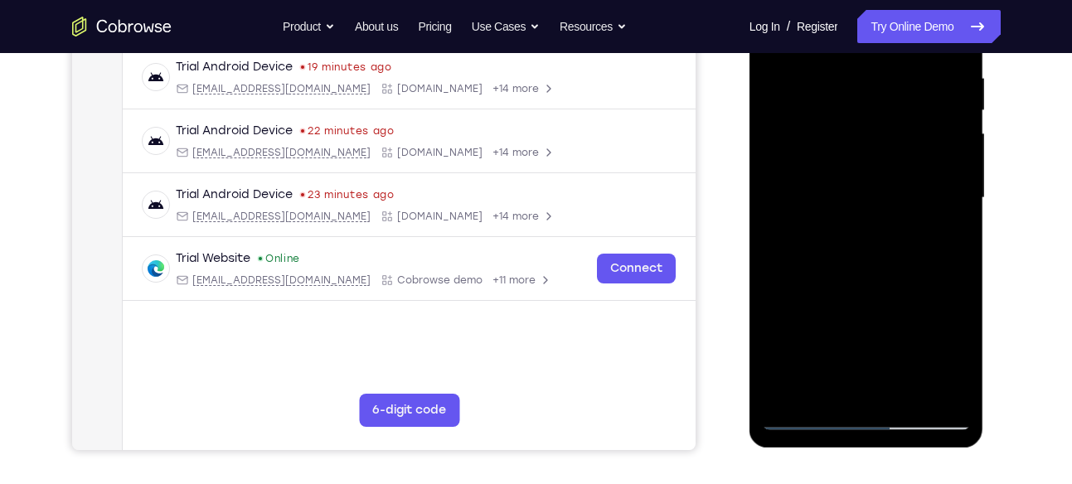
click at [966, 198] on div at bounding box center [866, 198] width 209 height 464
click at [964, 199] on div at bounding box center [866, 198] width 209 height 464
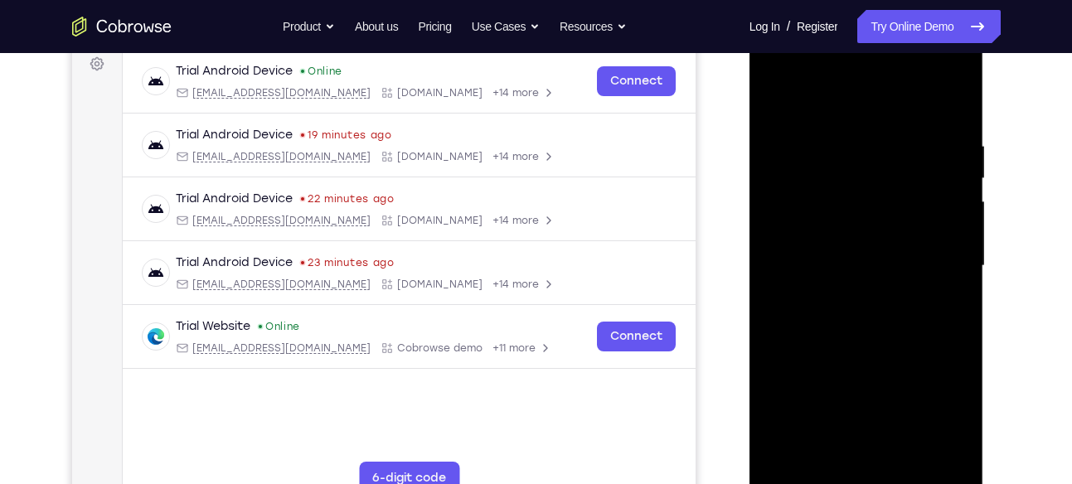
scroll to position [252, 0]
click at [778, 100] on div at bounding box center [866, 267] width 209 height 464
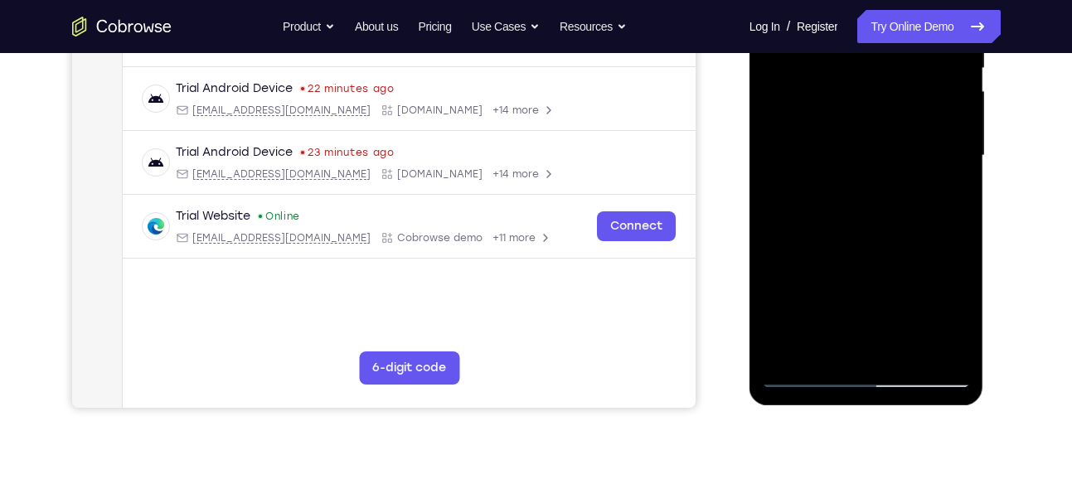
scroll to position [366, 0]
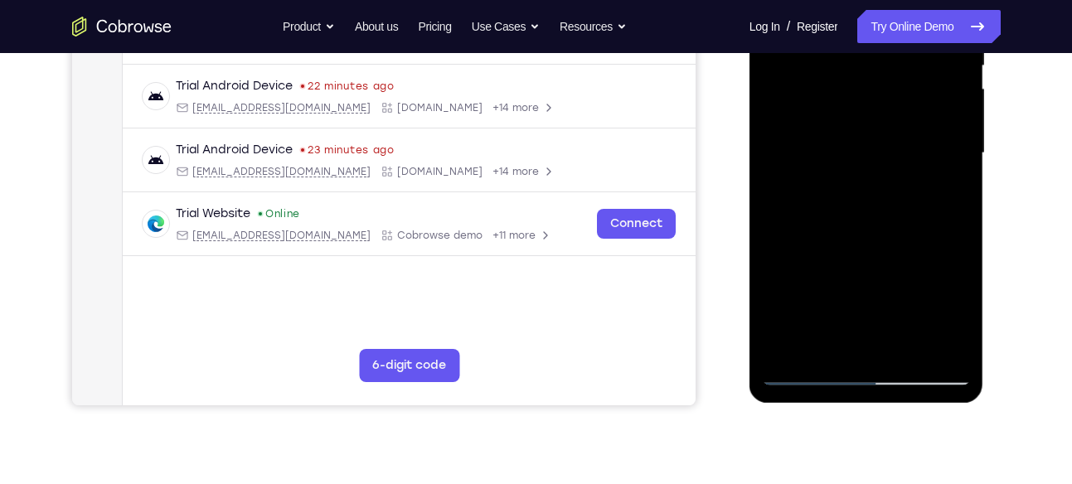
drag, startPoint x: 888, startPoint y: 238, endPoint x: 893, endPoint y: 167, distance: 71.5
click at [893, 167] on div at bounding box center [866, 153] width 209 height 464
drag, startPoint x: 892, startPoint y: 274, endPoint x: 902, endPoint y: 226, distance: 48.3
click at [902, 227] on div at bounding box center [866, 153] width 209 height 464
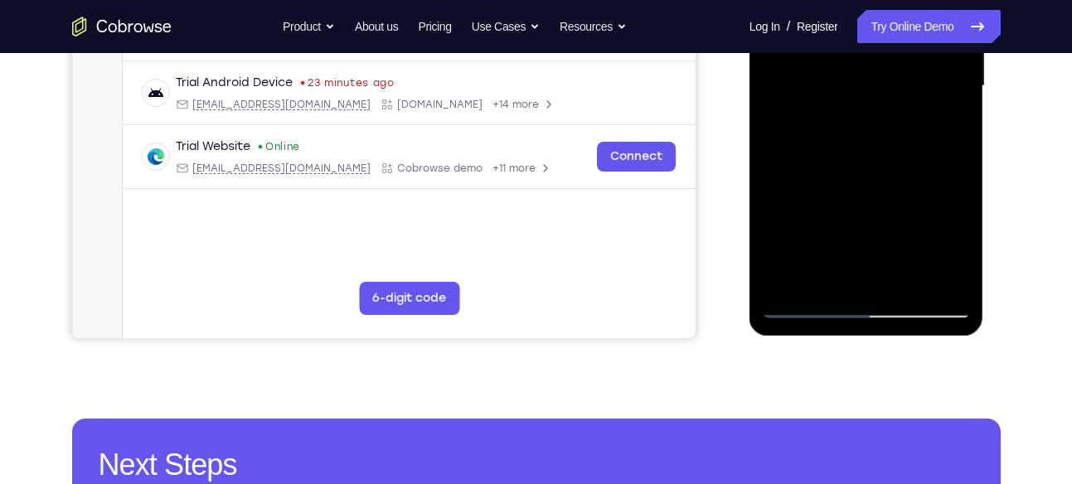
scroll to position [434, 0]
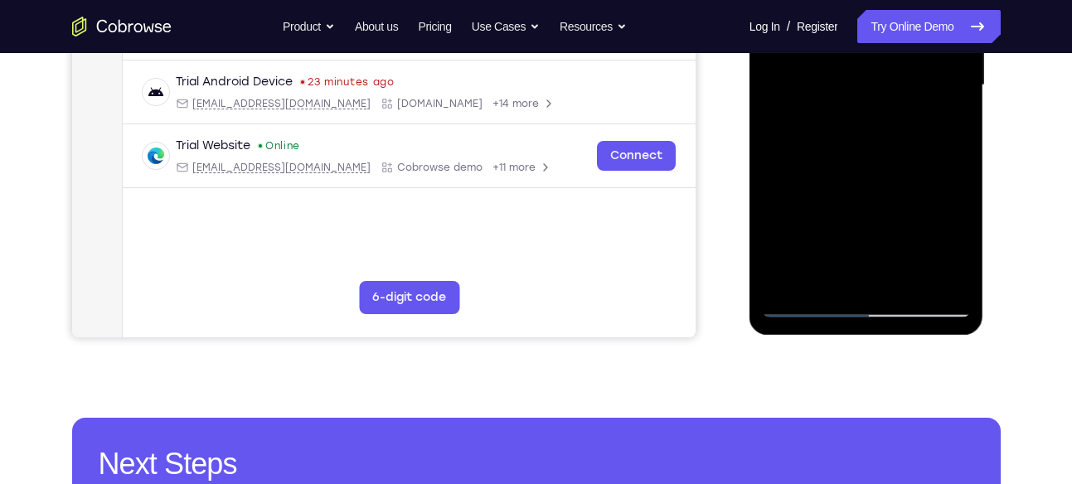
click at [887, 214] on div at bounding box center [866, 85] width 209 height 464
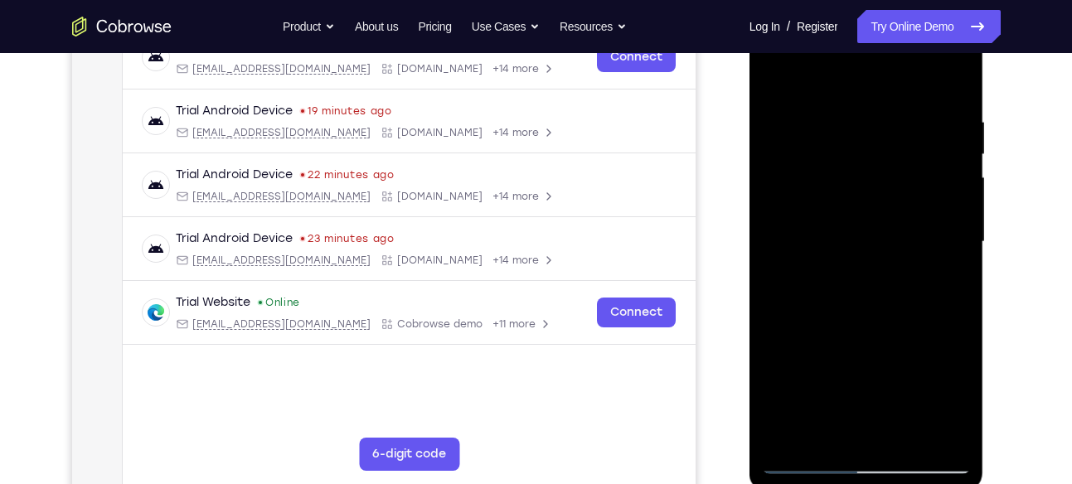
scroll to position [213, 0]
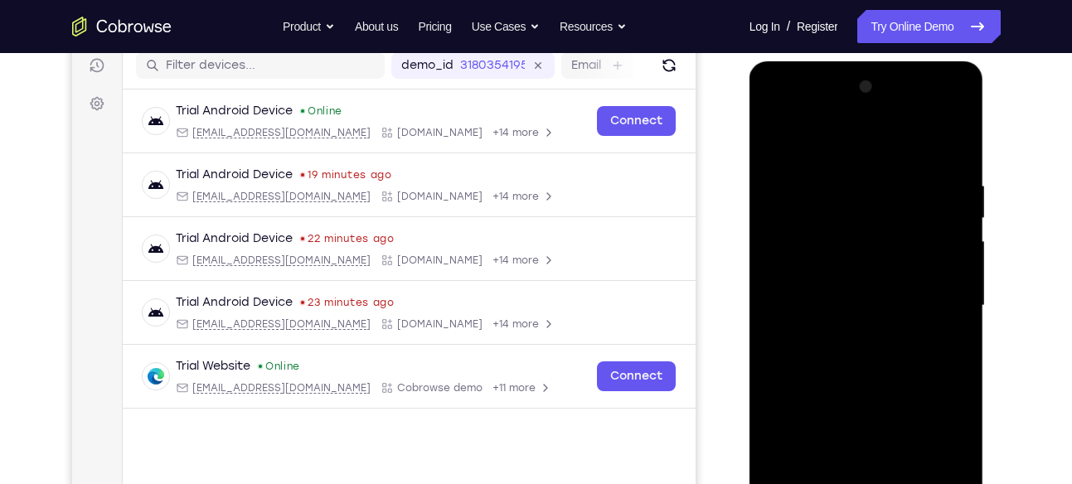
click at [778, 135] on div at bounding box center [866, 306] width 209 height 464
click at [876, 183] on div at bounding box center [866, 306] width 209 height 464
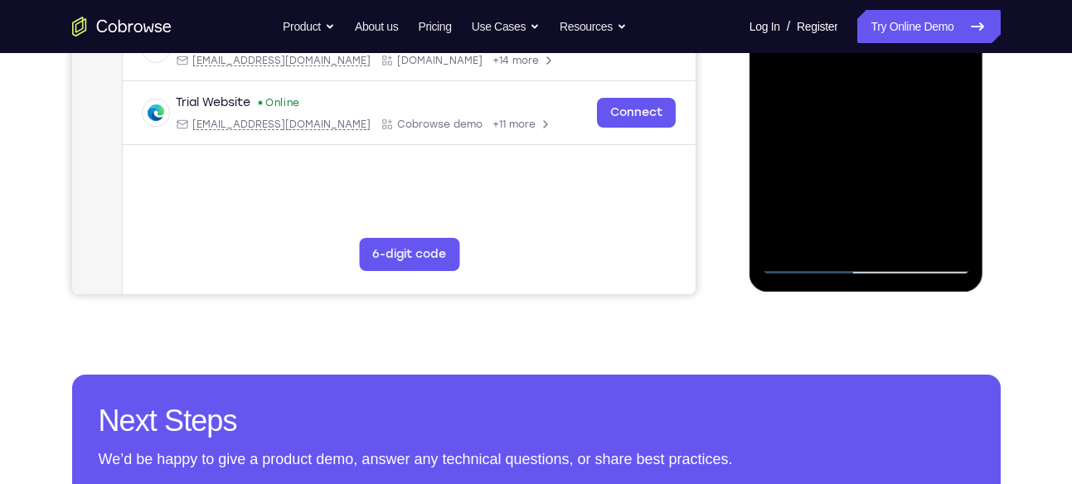
scroll to position [499, 0]
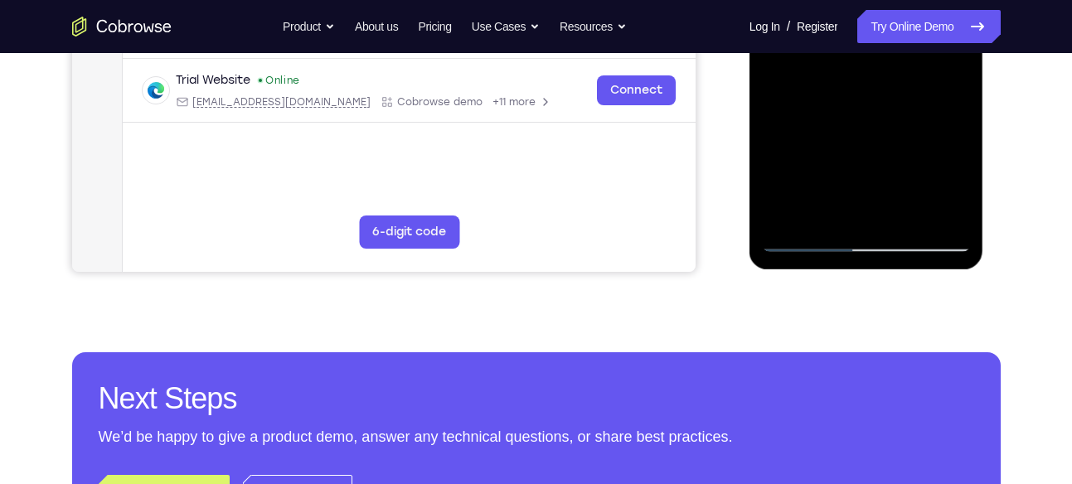
click at [828, 211] on div at bounding box center [866, 20] width 209 height 464
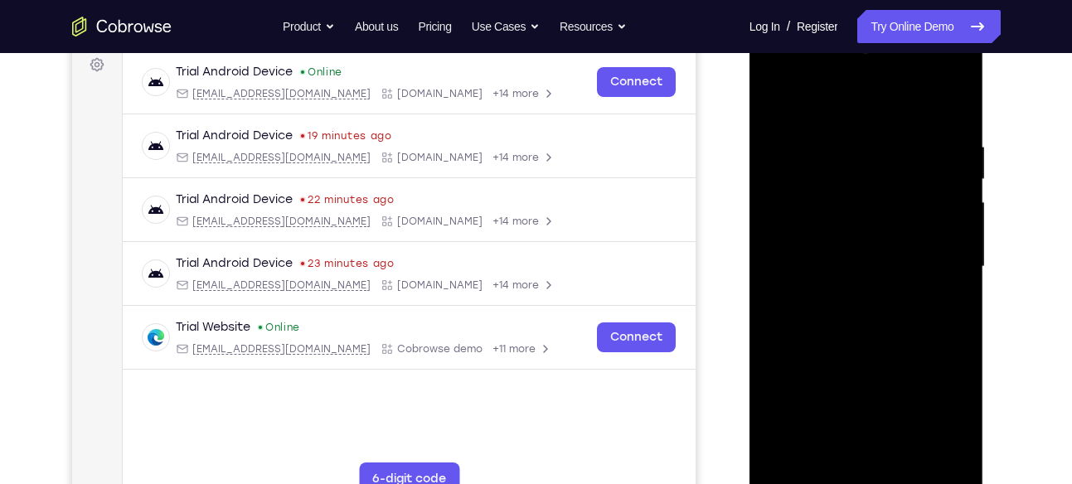
scroll to position [240, 0]
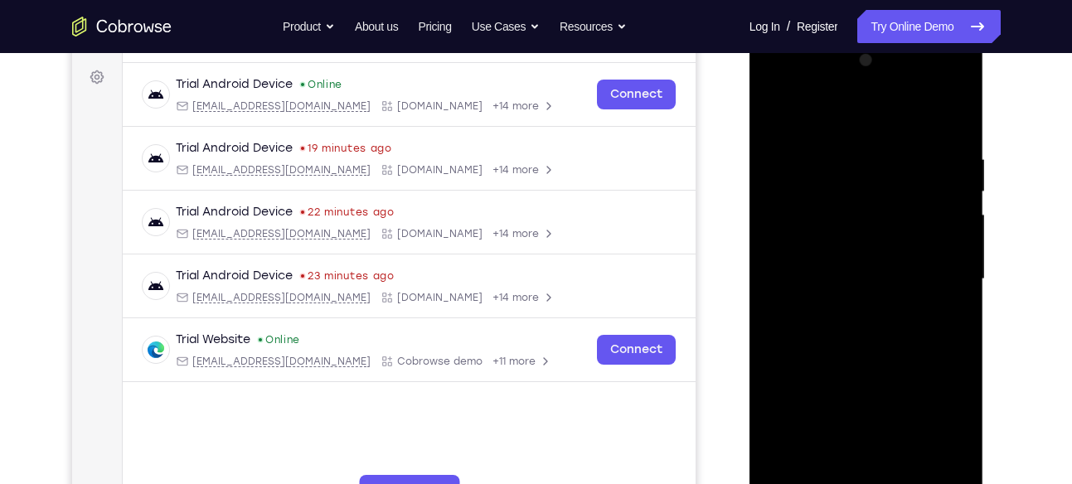
click at [850, 113] on div at bounding box center [866, 279] width 209 height 464
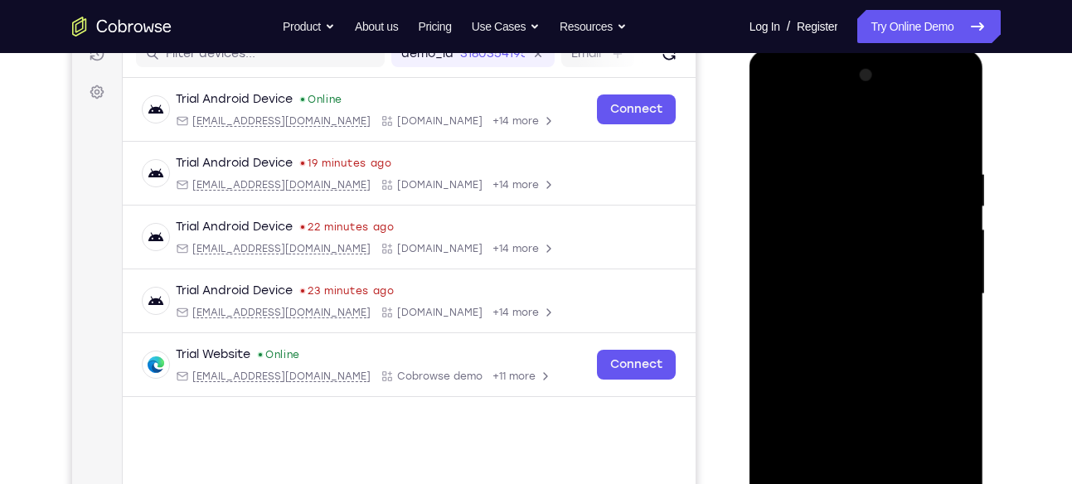
scroll to position [224, 0]
drag, startPoint x: 892, startPoint y: 246, endPoint x: 890, endPoint y: 266, distance: 20.0
click at [890, 266] on div at bounding box center [866, 295] width 209 height 464
drag, startPoint x: 884, startPoint y: 174, endPoint x: 879, endPoint y: 290, distance: 116.2
click at [879, 290] on div at bounding box center [866, 295] width 209 height 464
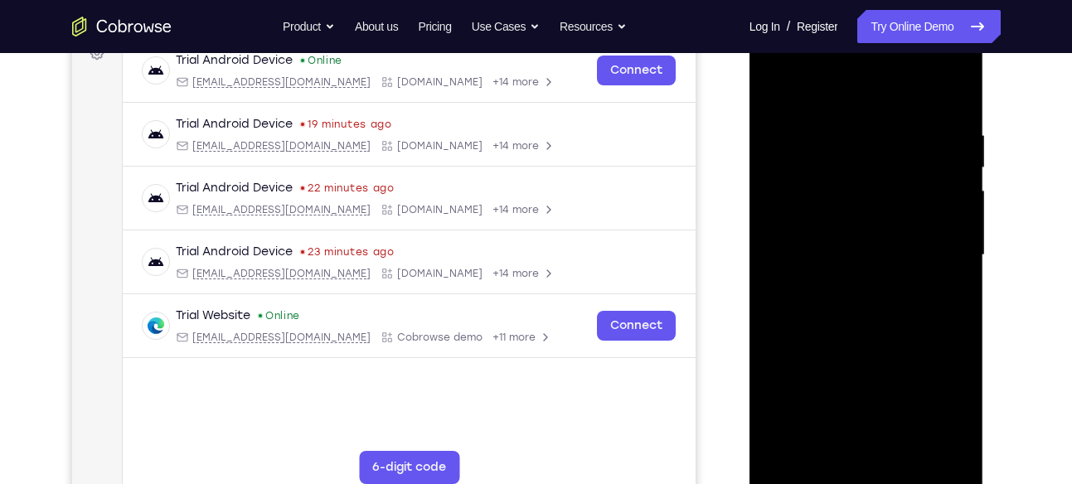
scroll to position [261, 0]
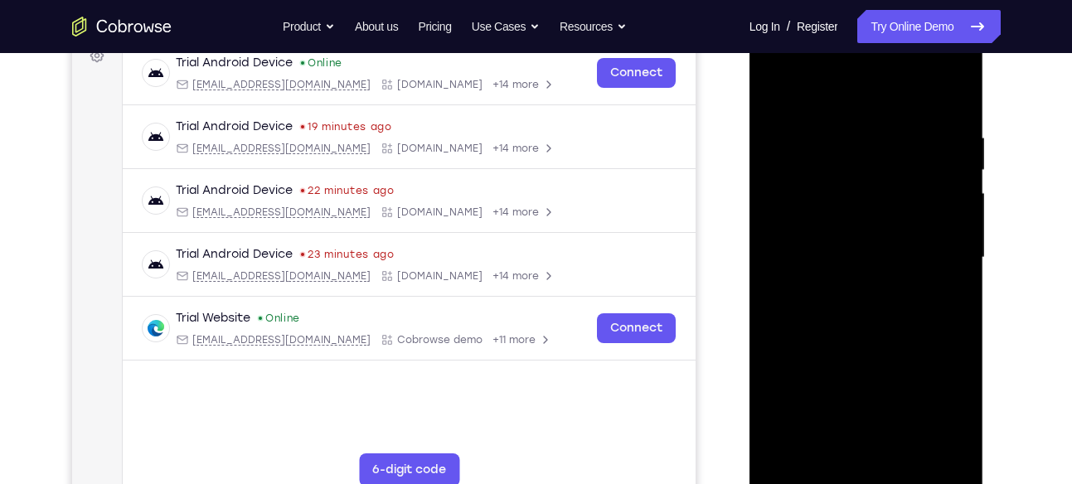
click at [795, 306] on div at bounding box center [866, 258] width 209 height 464
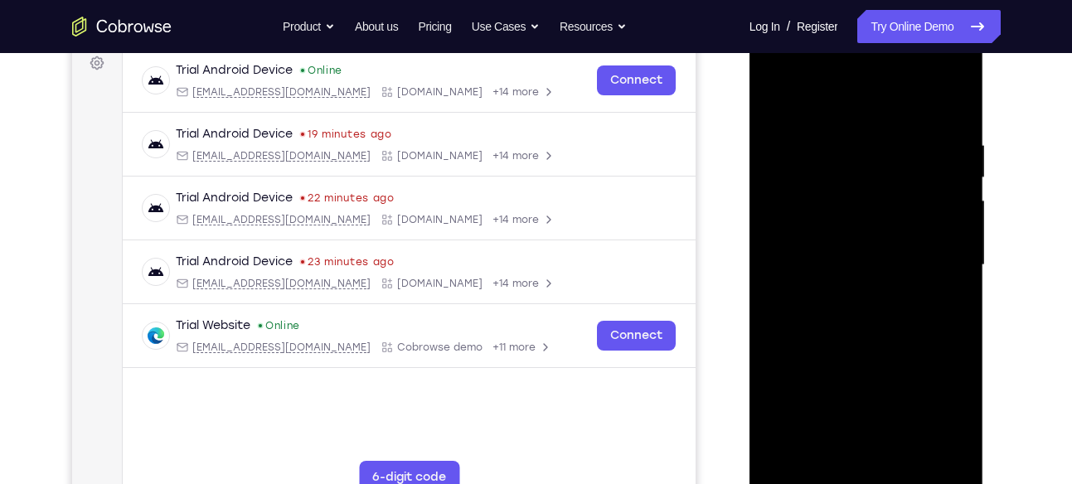
scroll to position [252, 0]
click at [847, 142] on div at bounding box center [866, 267] width 209 height 464
click at [947, 108] on div at bounding box center [866, 267] width 209 height 464
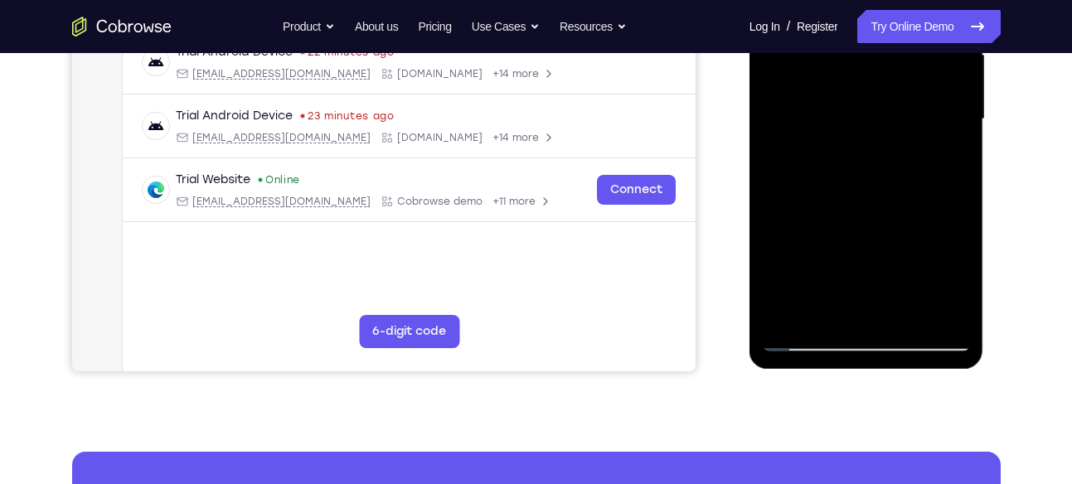
scroll to position [401, 0]
click at [908, 313] on div at bounding box center [866, 118] width 209 height 464
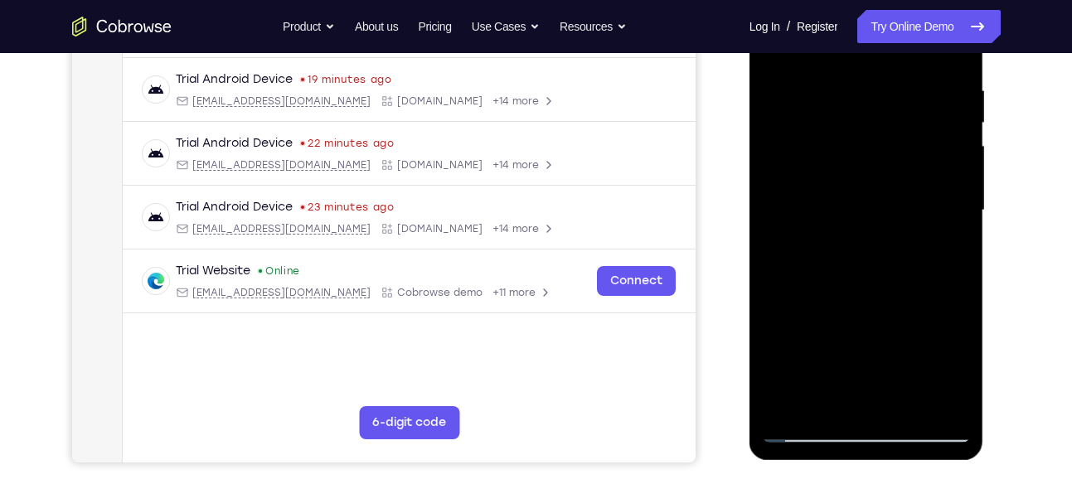
scroll to position [308, 0]
